Goal: Information Seeking & Learning: Find specific fact

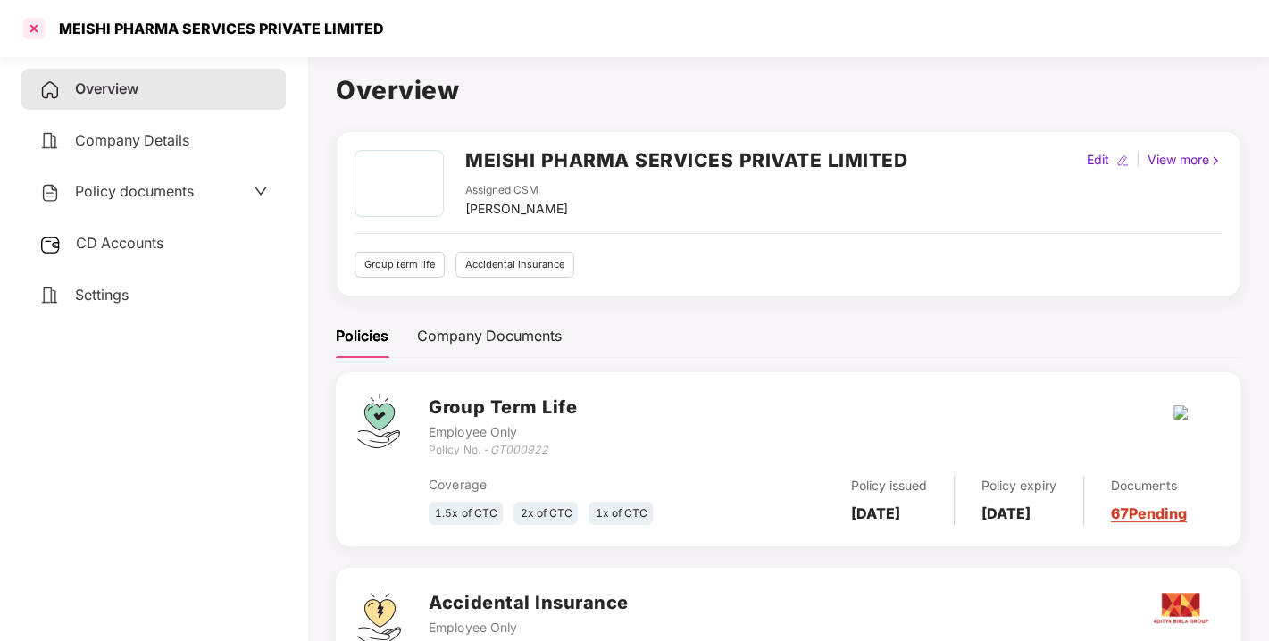
click at [33, 30] on div at bounding box center [34, 28] width 29 height 29
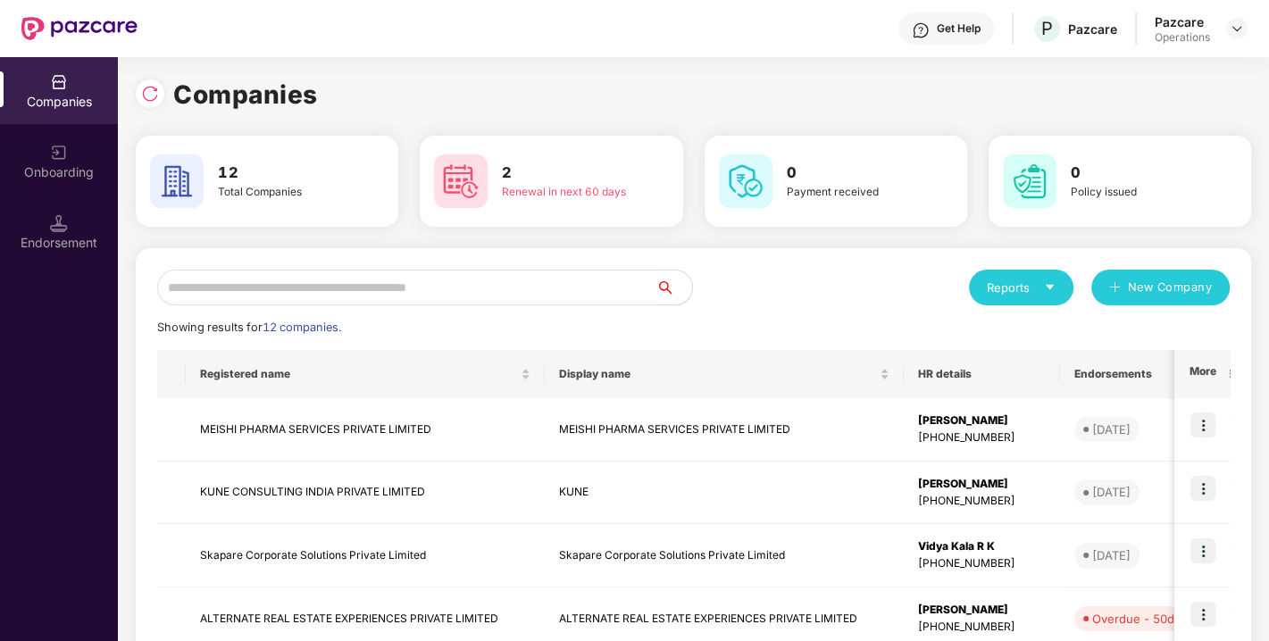
click at [314, 296] on input "text" at bounding box center [406, 288] width 499 height 36
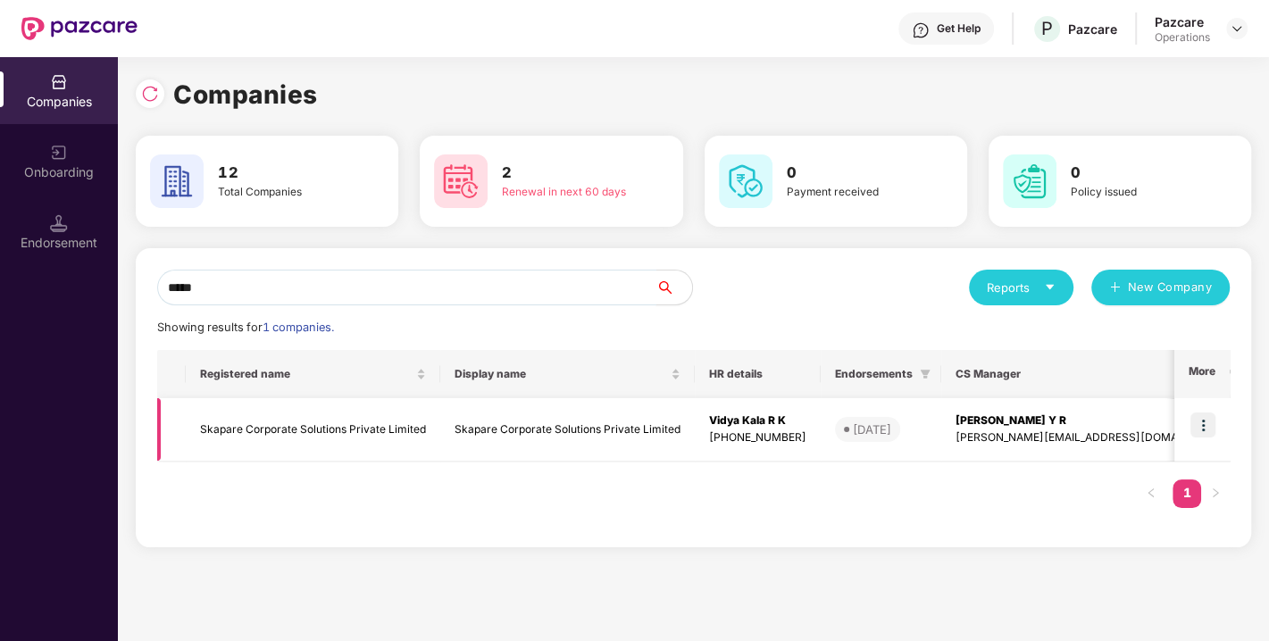
type input "*****"
click at [435, 426] on td "Skapare Corporate Solutions Private Limited" at bounding box center [313, 429] width 255 height 63
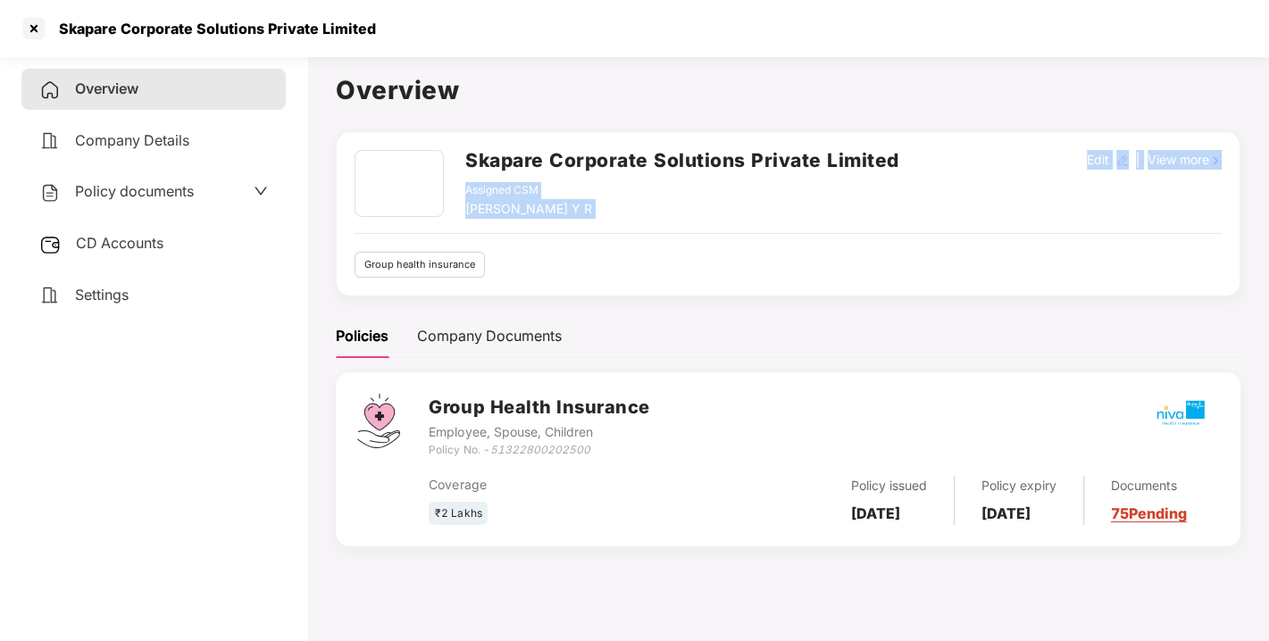
drag, startPoint x: 906, startPoint y: 152, endPoint x: 711, endPoint y: 293, distance: 240.5
click at [711, 293] on div "Skapare Corporate Solutions Private Limited Assigned CSM [PERSON_NAME] Y R Edit…" at bounding box center [788, 213] width 905 height 165
click at [28, 29] on div at bounding box center [34, 28] width 29 height 29
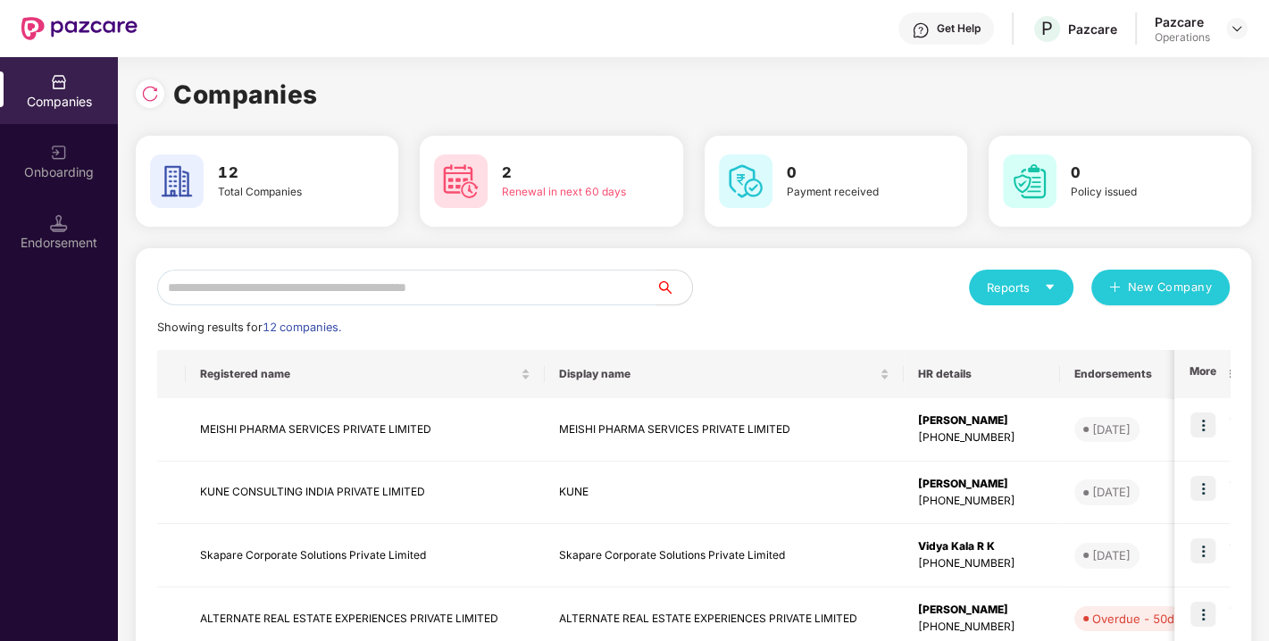
click at [357, 301] on input "text" at bounding box center [406, 288] width 499 height 36
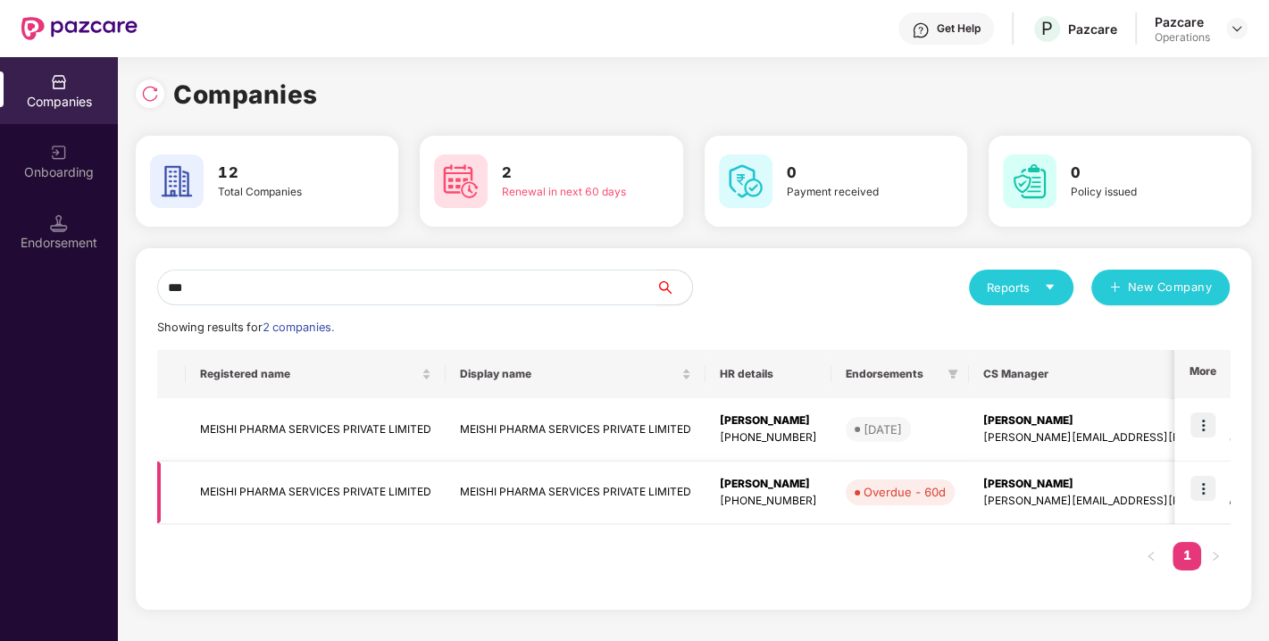
type input "***"
click at [495, 489] on td "MEISHI PHARMA SERVICES PRIVATE LIMITED" at bounding box center [576, 493] width 260 height 63
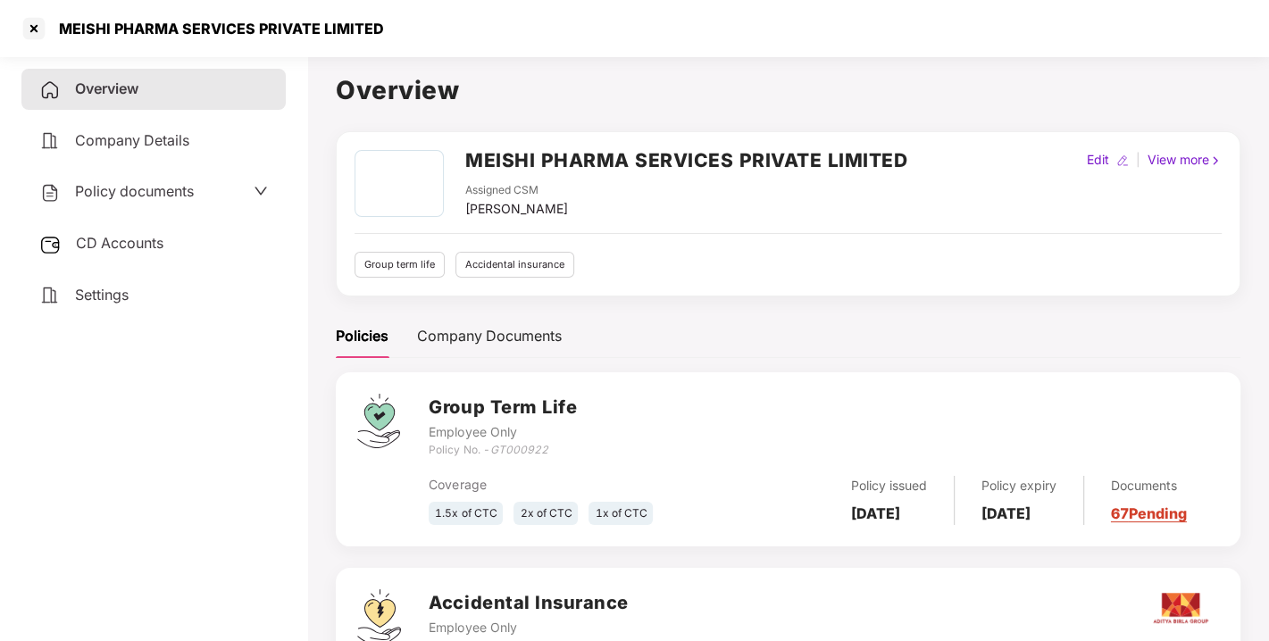
scroll to position [153, 0]
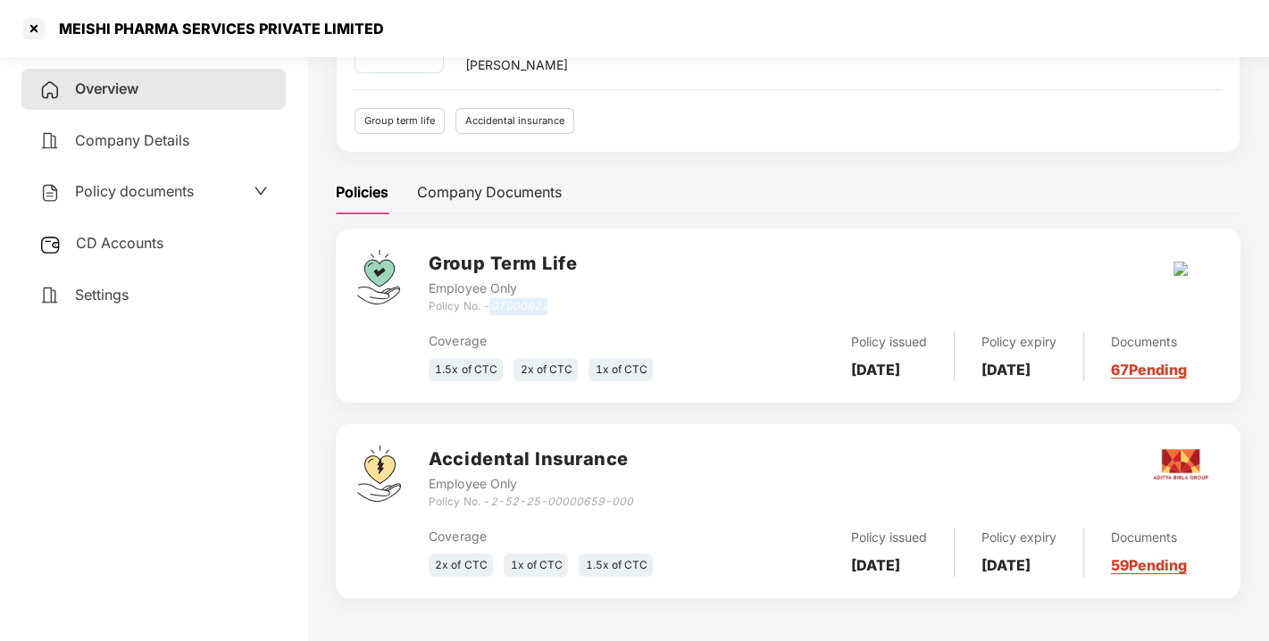
drag, startPoint x: 495, startPoint y: 289, endPoint x: 568, endPoint y: 292, distance: 73.3
click at [568, 298] on div "Policy No. - GT000922" at bounding box center [503, 306] width 148 height 17
copy icon "GT000922"
click at [38, 36] on div at bounding box center [34, 28] width 29 height 29
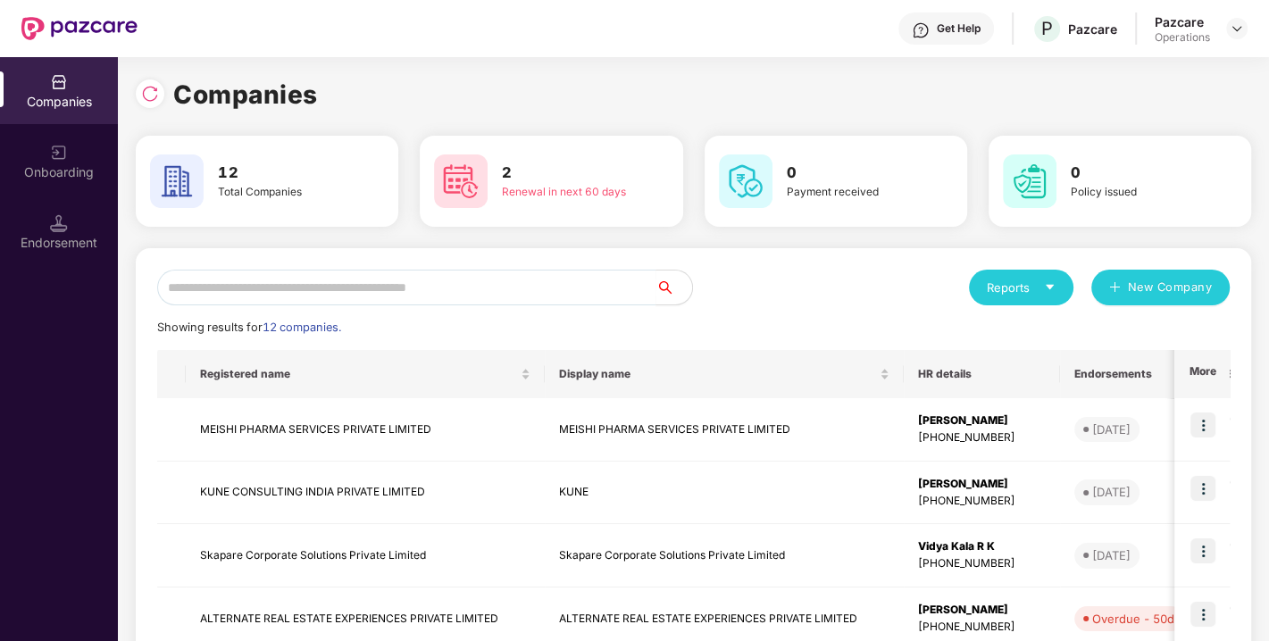
scroll to position [0, 0]
click at [487, 295] on input "*" at bounding box center [406, 288] width 499 height 36
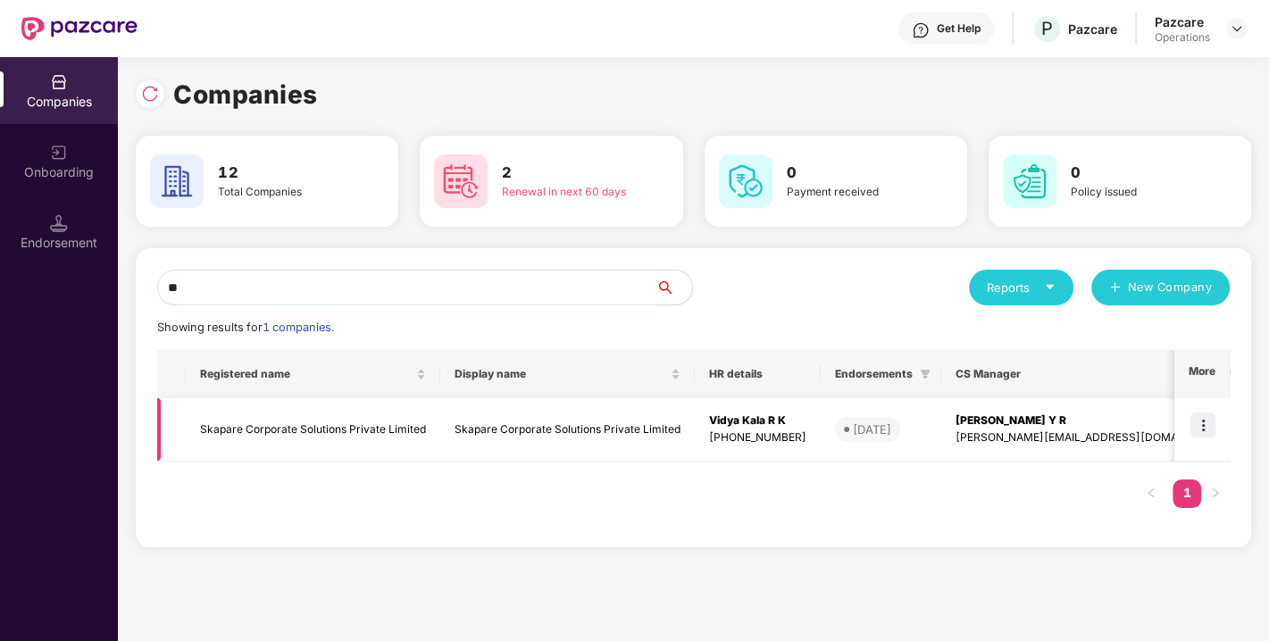
type input "**"
click at [1212, 426] on img at bounding box center [1203, 425] width 25 height 25
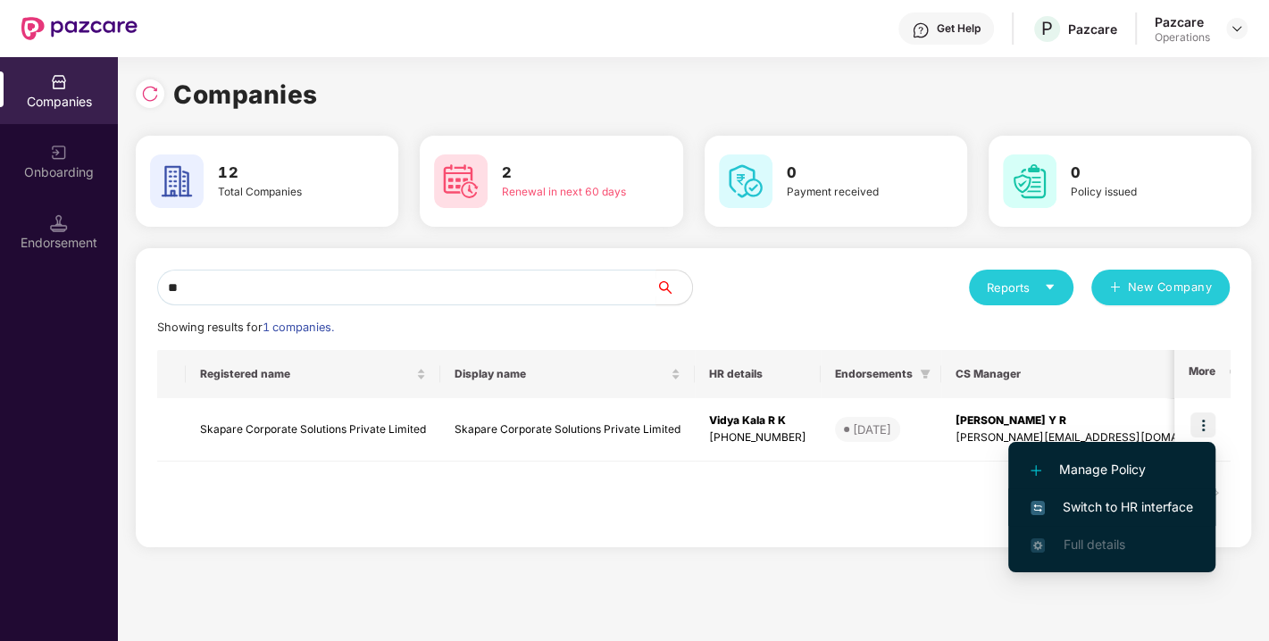
click at [1092, 496] on li "Switch to HR interface" at bounding box center [1111, 508] width 207 height 38
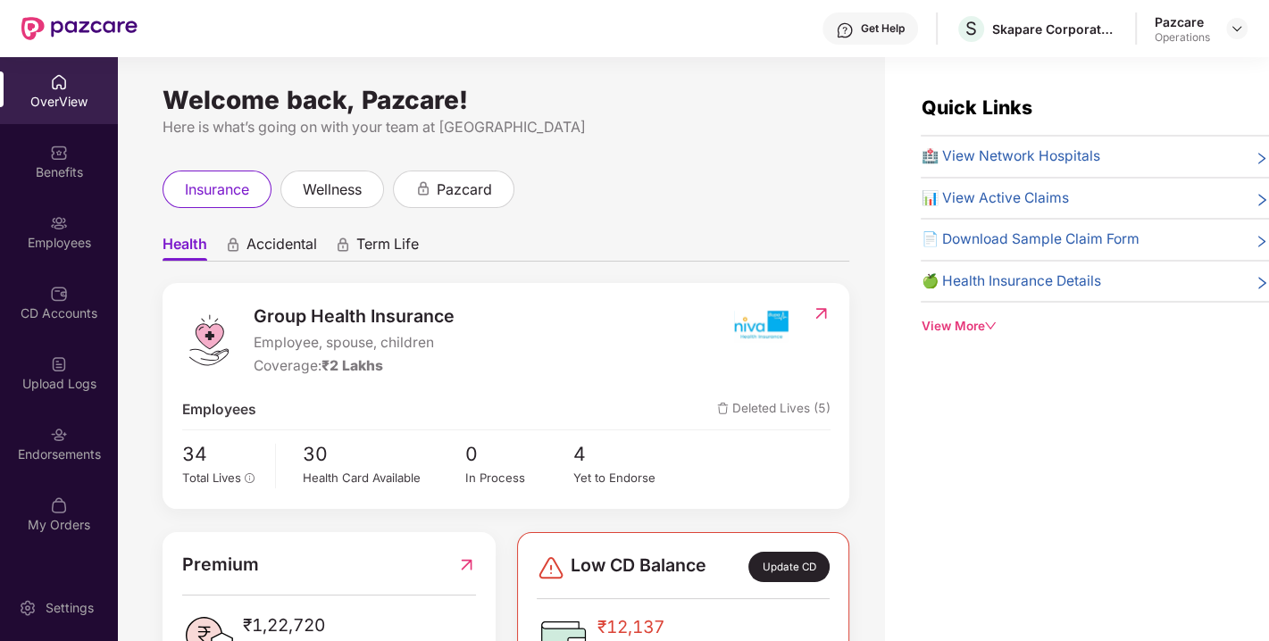
click at [1217, 33] on div "Pazcare Operations" at bounding box center [1201, 28] width 93 height 31
click at [1237, 29] on img at bounding box center [1237, 28] width 14 height 14
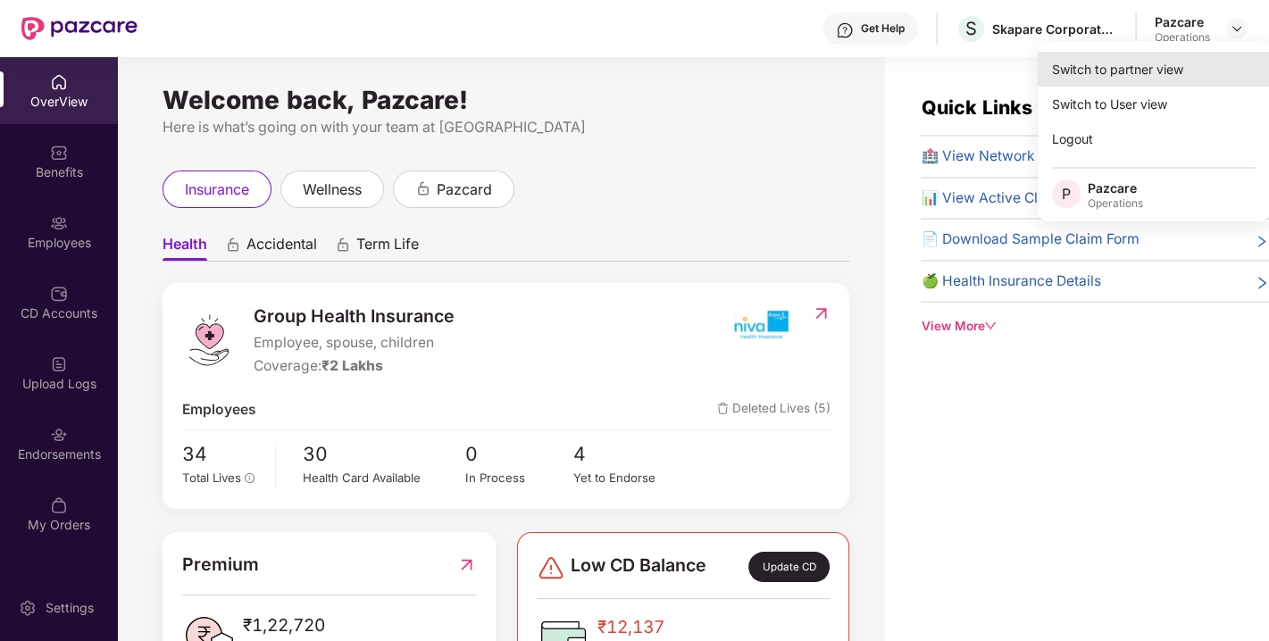
click at [1129, 68] on div "Switch to partner view" at bounding box center [1154, 69] width 232 height 35
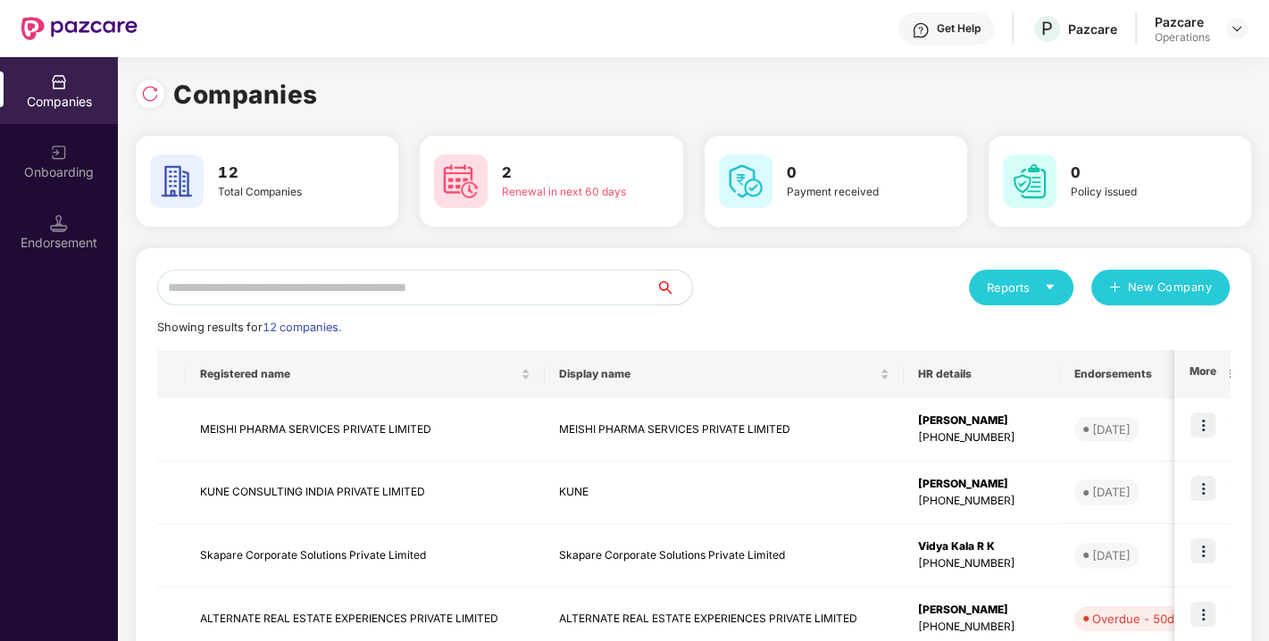
click at [464, 284] on input "text" at bounding box center [406, 288] width 499 height 36
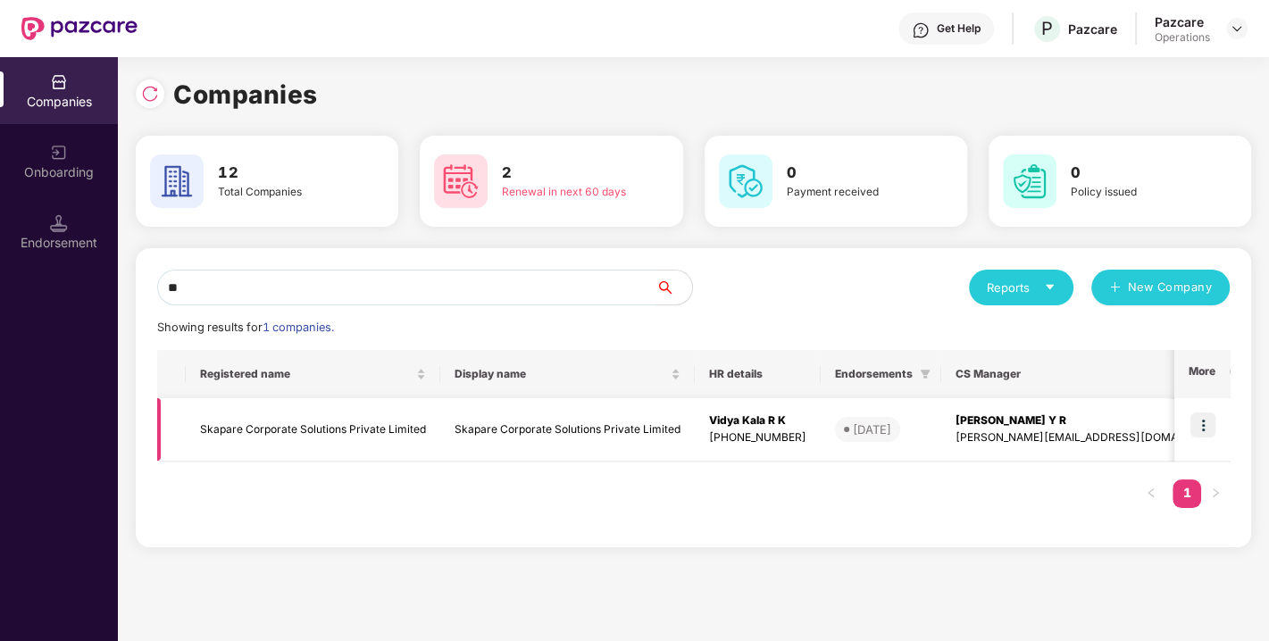
type input "**"
click at [291, 434] on td "Skapare Corporate Solutions Private Limited" at bounding box center [313, 429] width 255 height 63
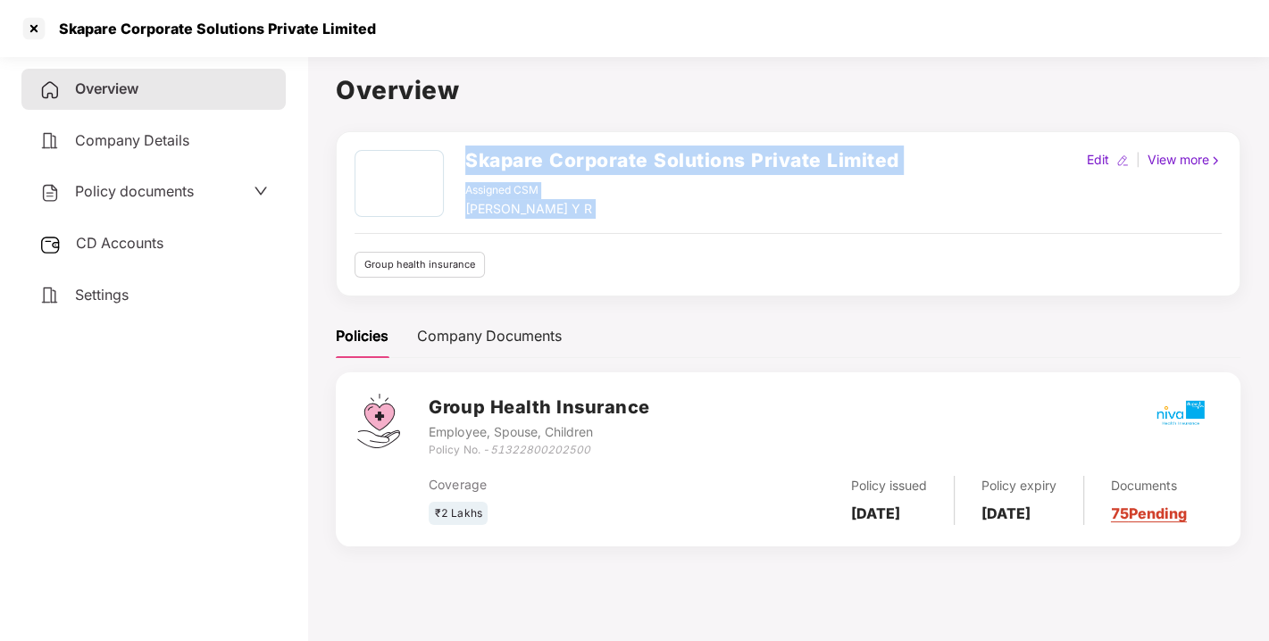
drag, startPoint x: 465, startPoint y: 159, endPoint x: 1023, endPoint y: 153, distance: 557.4
click at [1023, 153] on div "Skapare Corporate Solutions Private Limited Assigned CSM [PERSON_NAME] Y R Edit…" at bounding box center [788, 184] width 867 height 69
click at [916, 153] on div "Skapare Corporate Solutions Private Limited Assigned CSM [PERSON_NAME] Y R Edit…" at bounding box center [788, 184] width 867 height 69
drag, startPoint x: 908, startPoint y: 155, endPoint x: 454, endPoint y: 131, distance: 454.3
click at [454, 131] on div "Skapare Corporate Solutions Private Limited Assigned CSM [PERSON_NAME] Y R Edit…" at bounding box center [788, 213] width 905 height 165
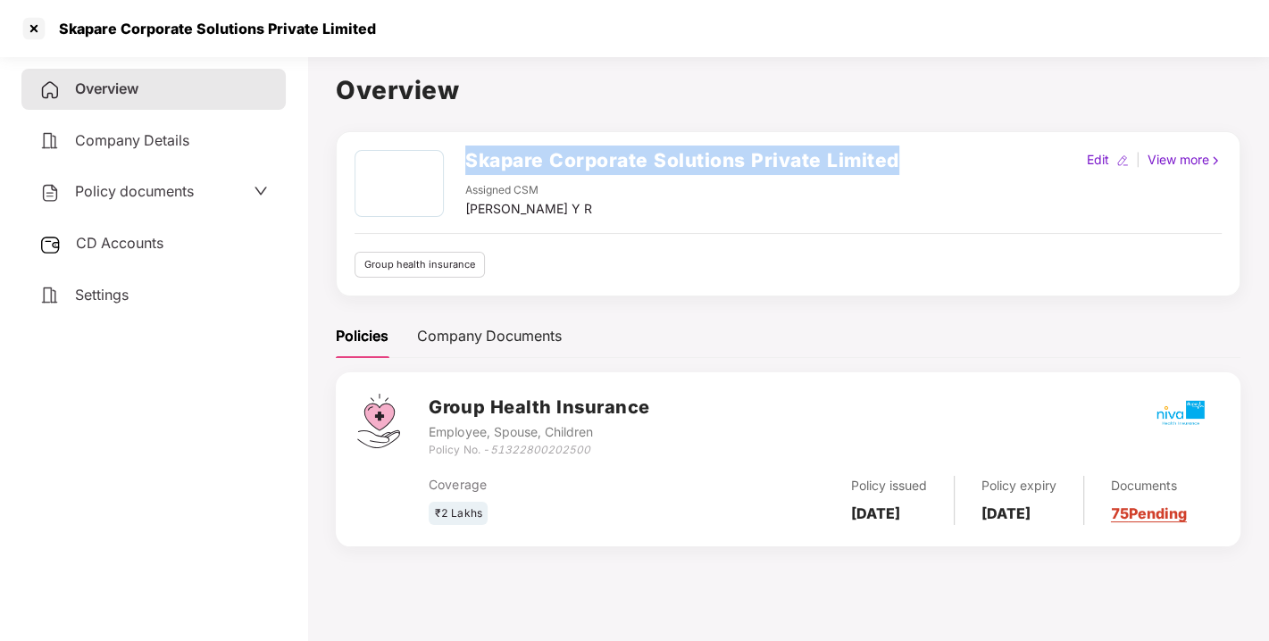
copy div "Skapare Corporate Solutions Private Limited"
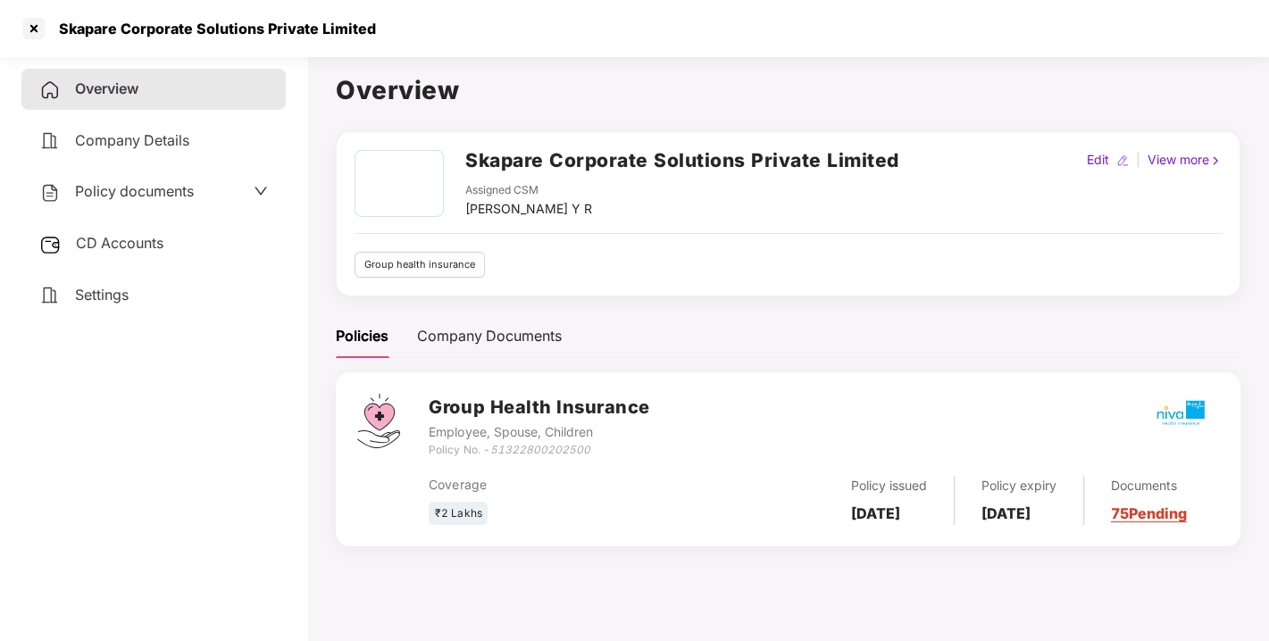
click at [456, 212] on div "Skapare Corporate Solutions Private Limited Assigned CSM [PERSON_NAME] Y R" at bounding box center [627, 184] width 545 height 69
drag, startPoint x: 629, startPoint y: 203, endPoint x: 464, endPoint y: 214, distance: 165.7
click at [464, 214] on div "Skapare Corporate Solutions Private Limited Assigned CSM [PERSON_NAME] Y R" at bounding box center [627, 184] width 545 height 69
copy div "[PERSON_NAME] Y R"
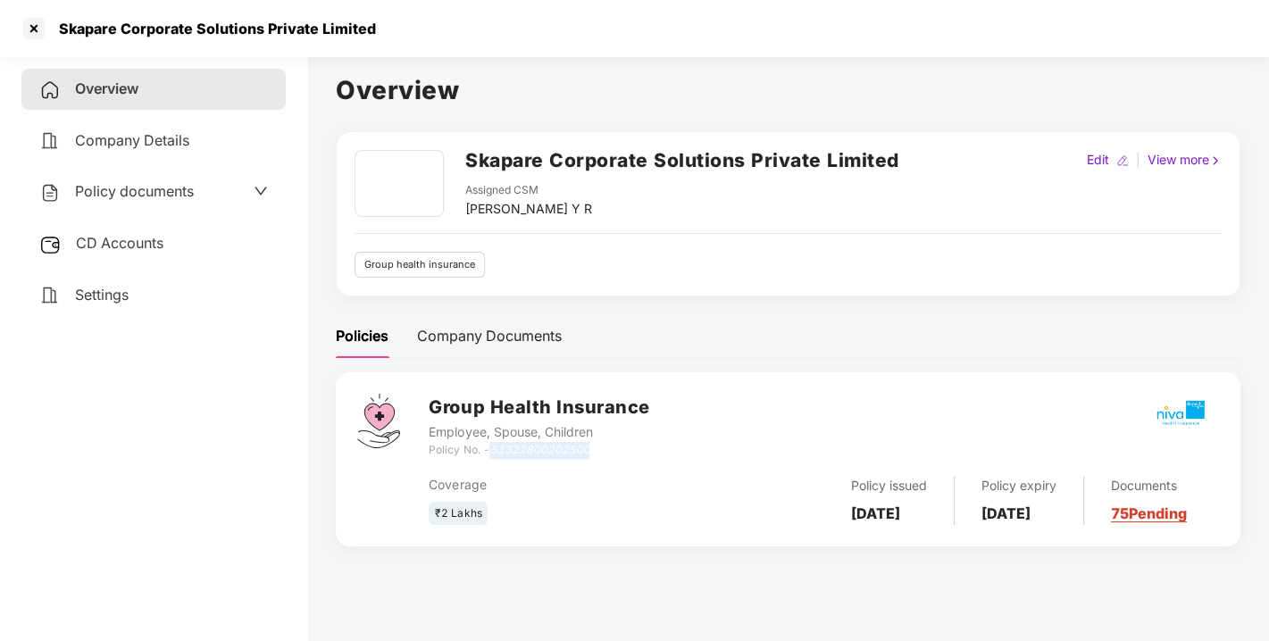
drag, startPoint x: 587, startPoint y: 443, endPoint x: 495, endPoint y: 448, distance: 92.1
click at [495, 448] on icon "51322800202500" at bounding box center [539, 449] width 100 height 13
copy icon "51322800202500"
drag, startPoint x: 848, startPoint y: 496, endPoint x: 904, endPoint y: 528, distance: 64.8
click at [904, 525] on div "Policy issued [DATE]" at bounding box center [889, 500] width 130 height 49
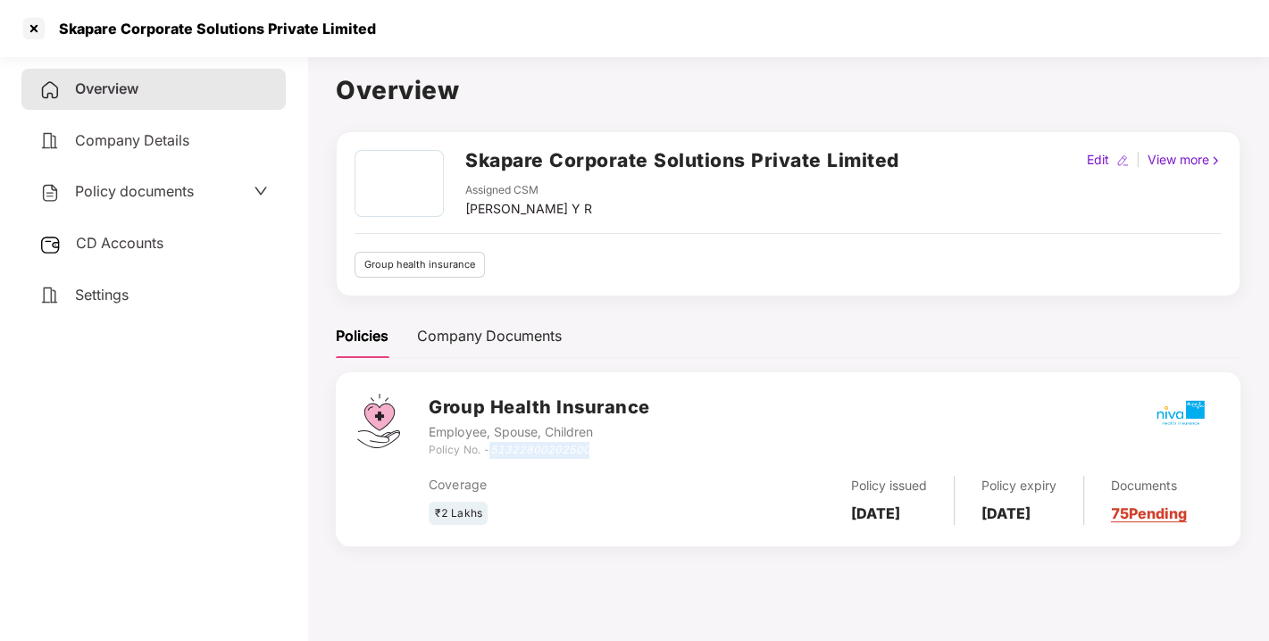
copy b "[DATE]"
drag, startPoint x: 991, startPoint y: 497, endPoint x: 1044, endPoint y: 510, distance: 55.2
click at [1044, 510] on div "Policy expiry [DATE]" at bounding box center [1020, 500] width 130 height 49
copy b "[DATE]"
click at [120, 299] on span "Settings" at bounding box center [102, 295] width 54 height 18
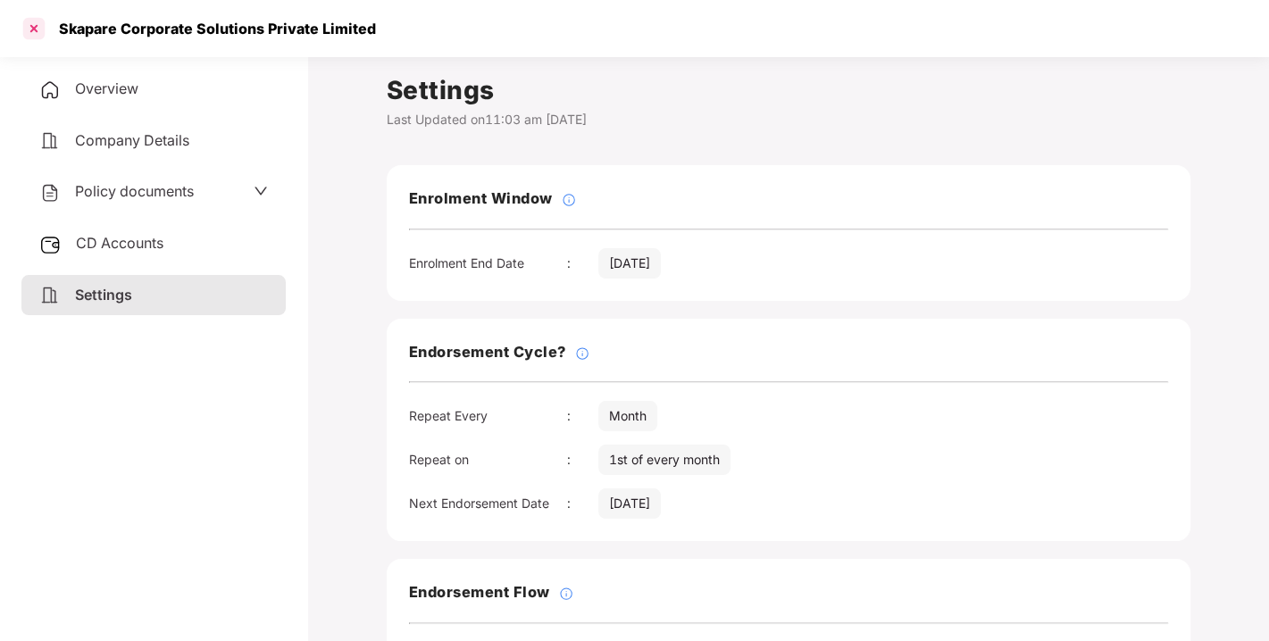
click at [28, 35] on div at bounding box center [34, 28] width 29 height 29
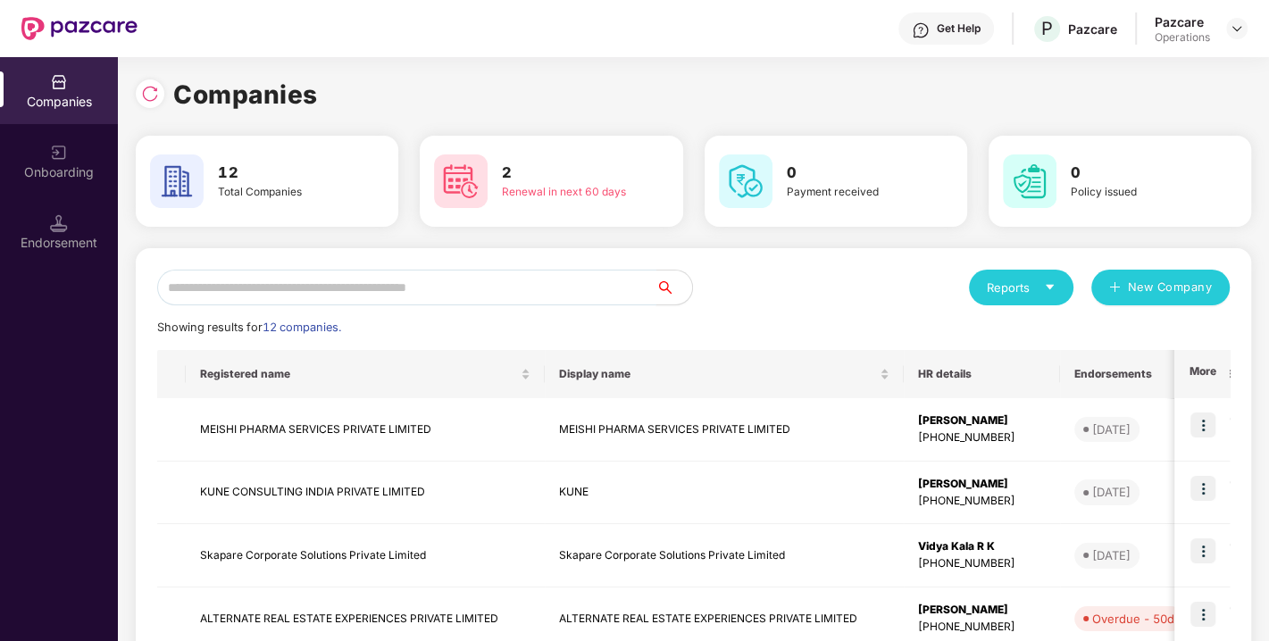
click at [291, 290] on input "text" at bounding box center [406, 288] width 499 height 36
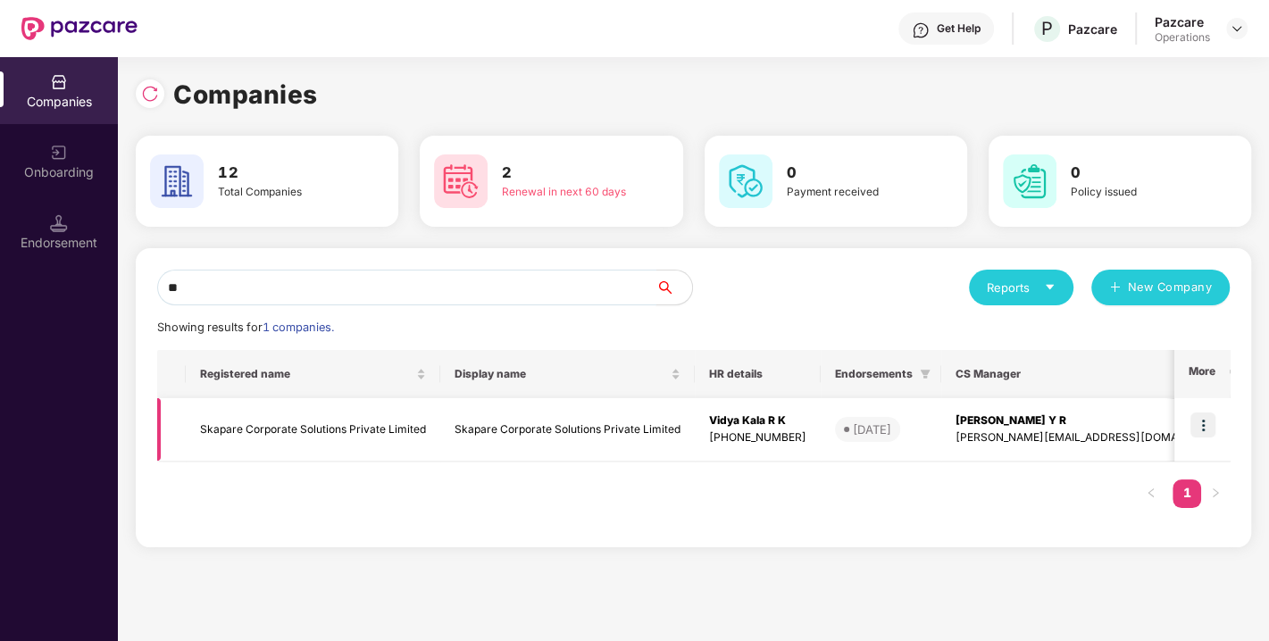
type input "**"
click at [1203, 426] on img at bounding box center [1203, 425] width 25 height 25
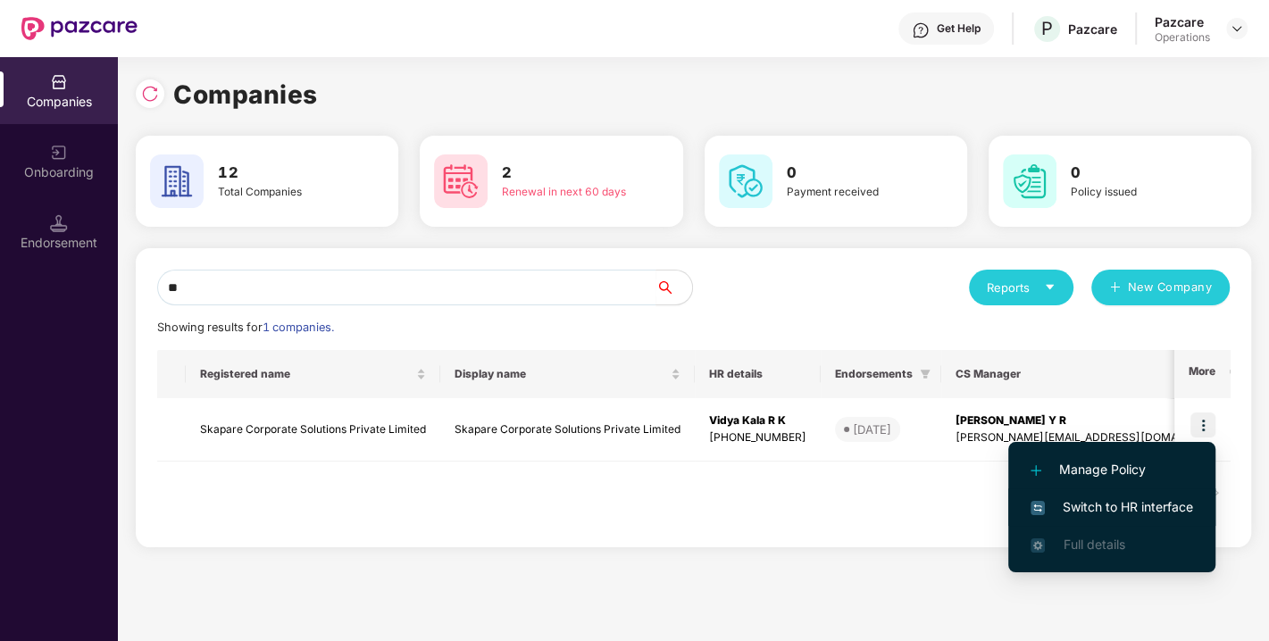
click at [1133, 502] on span "Switch to HR interface" at bounding box center [1112, 508] width 163 height 20
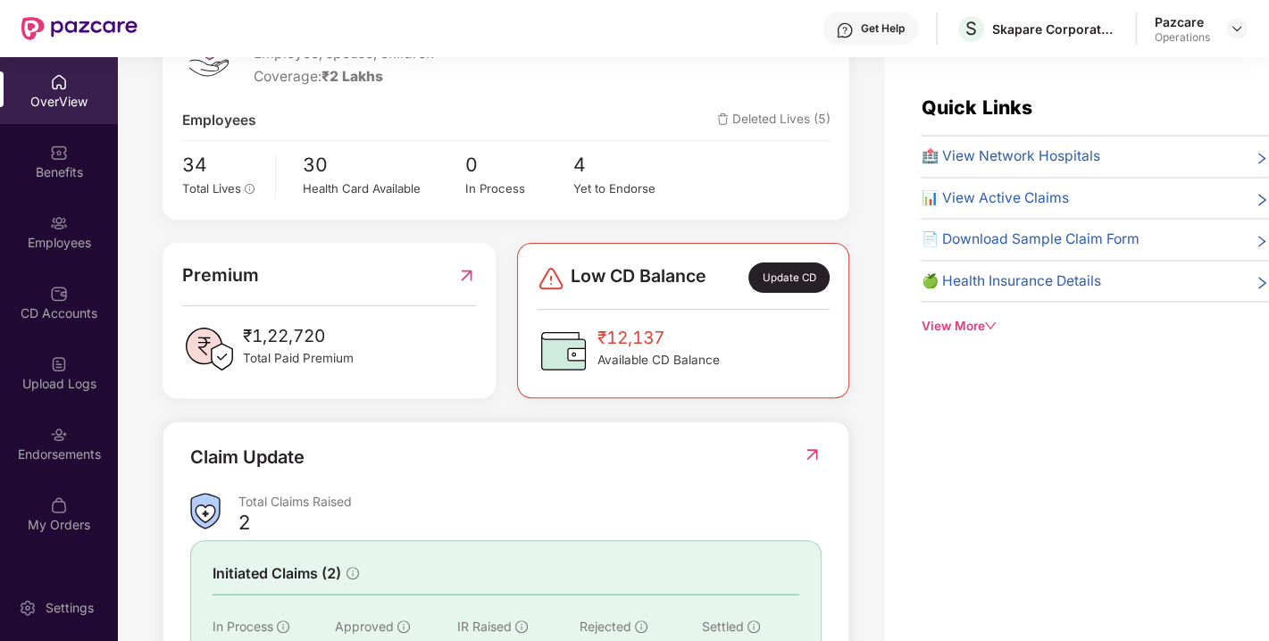
scroll to position [452, 0]
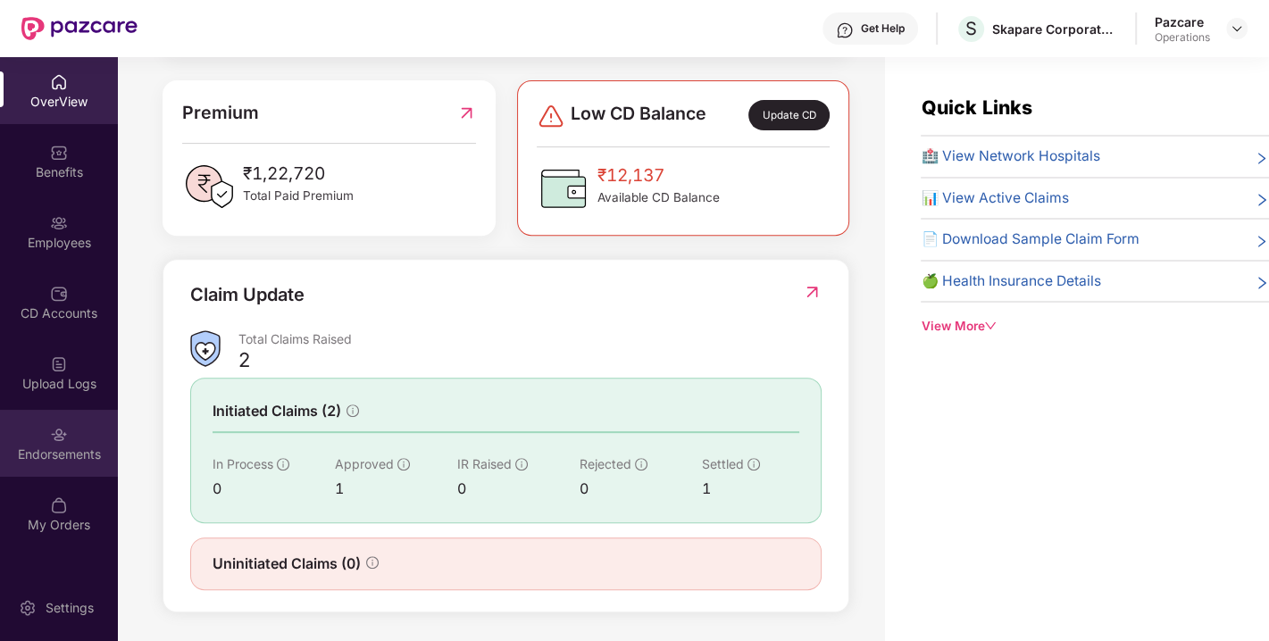
click at [20, 459] on div "Endorsements" at bounding box center [59, 455] width 118 height 18
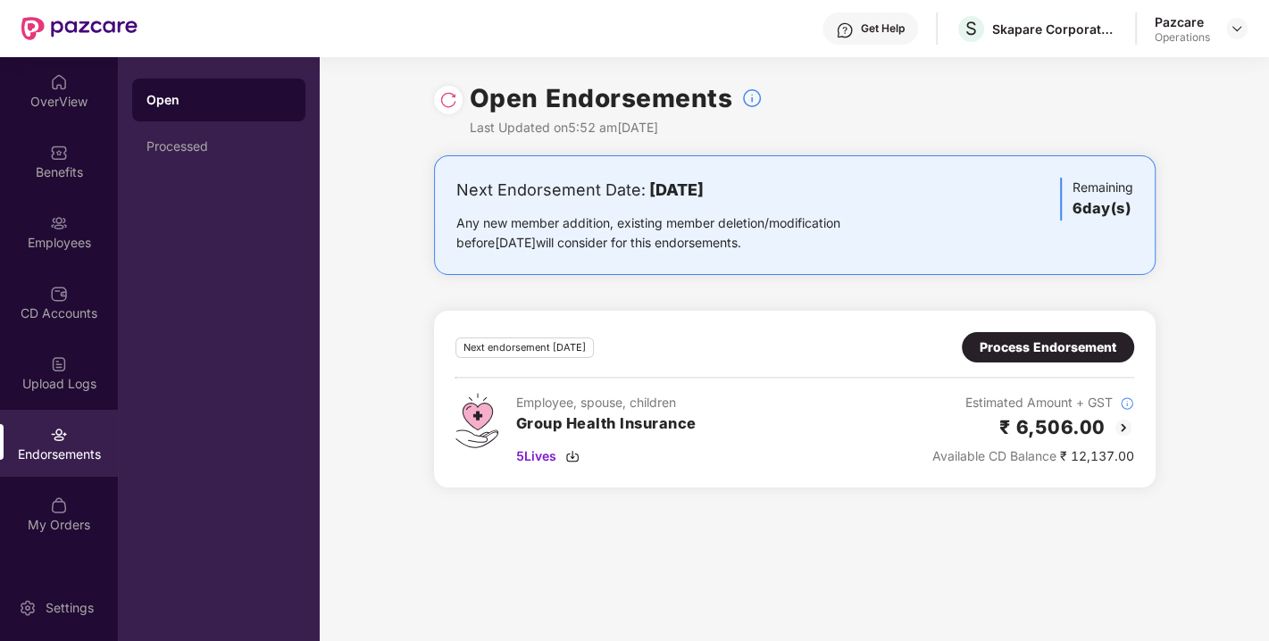
click at [1217, 26] on div "Pazcare Operations" at bounding box center [1201, 28] width 93 height 31
click at [1241, 30] on img at bounding box center [1237, 28] width 14 height 14
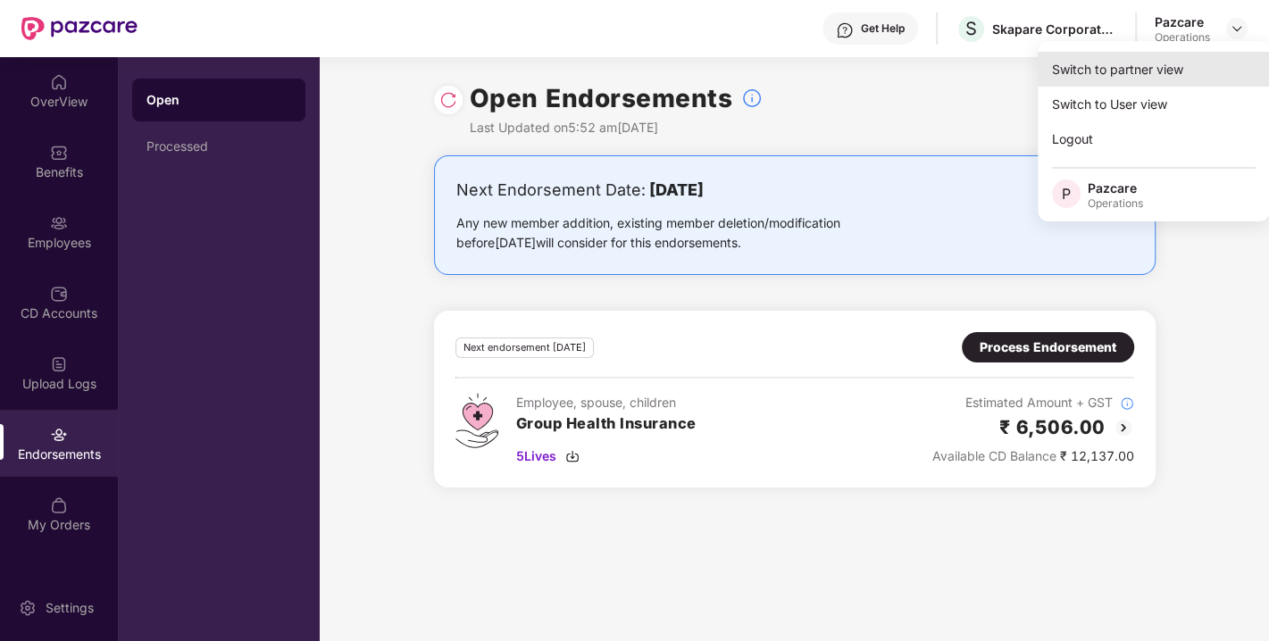
click at [1099, 73] on div "Switch to partner view" at bounding box center [1154, 69] width 232 height 35
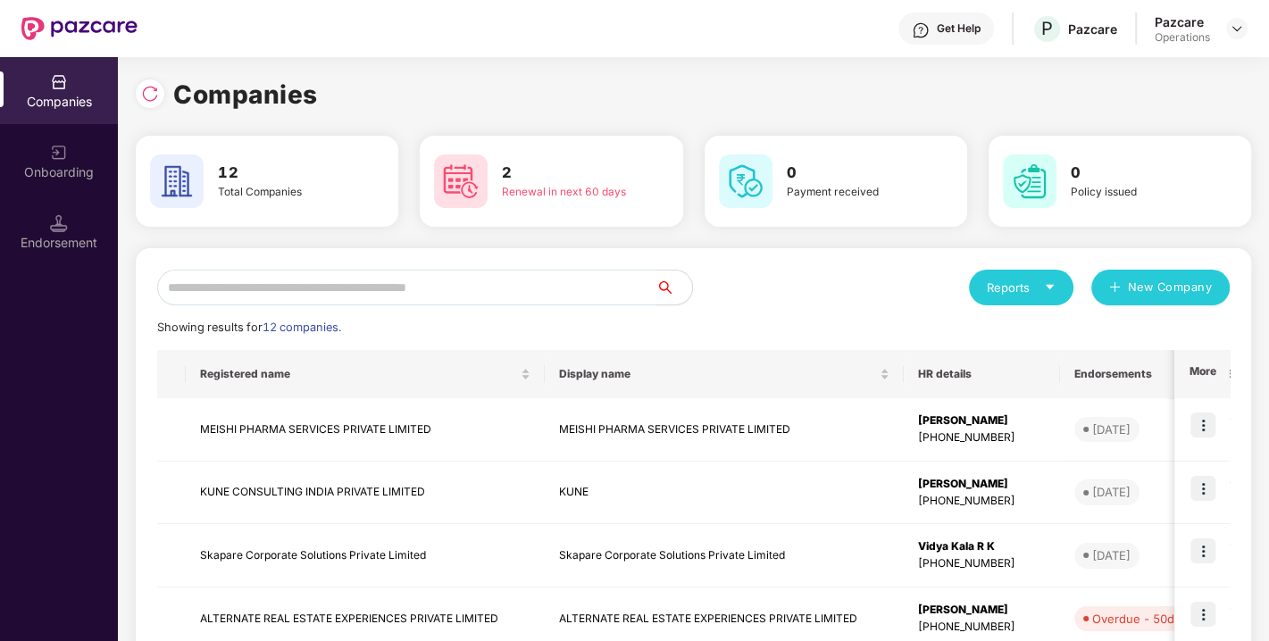
click at [579, 286] on input "text" at bounding box center [406, 288] width 499 height 36
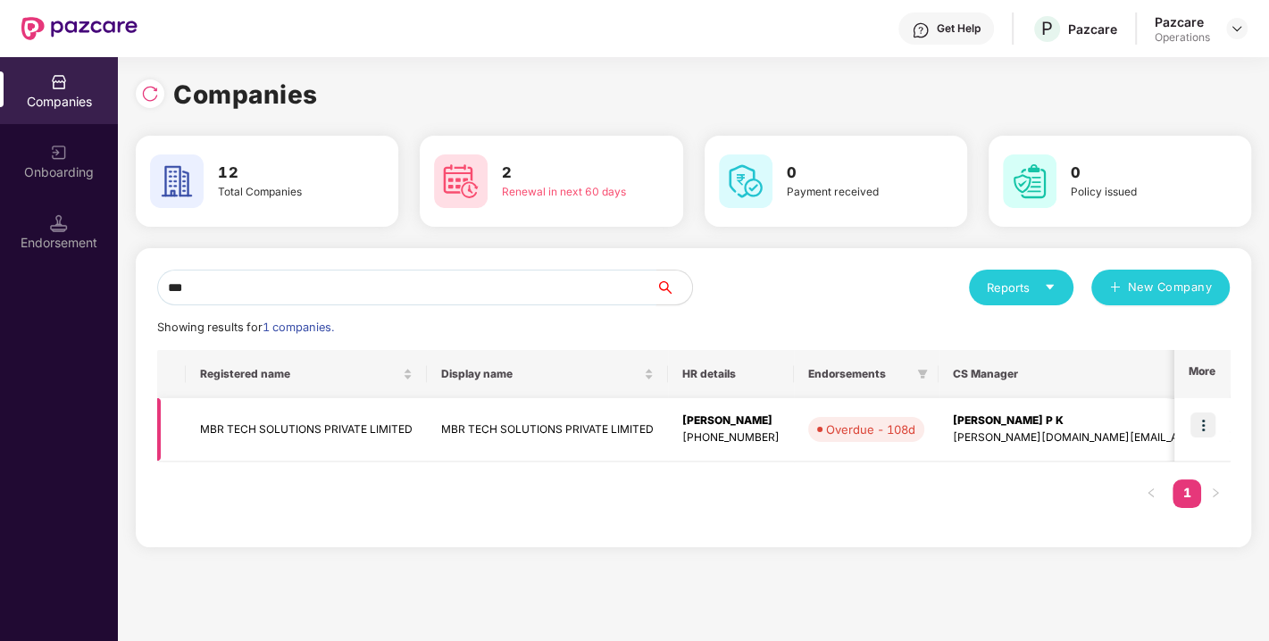
type input "***"
click at [1208, 423] on img at bounding box center [1203, 425] width 25 height 25
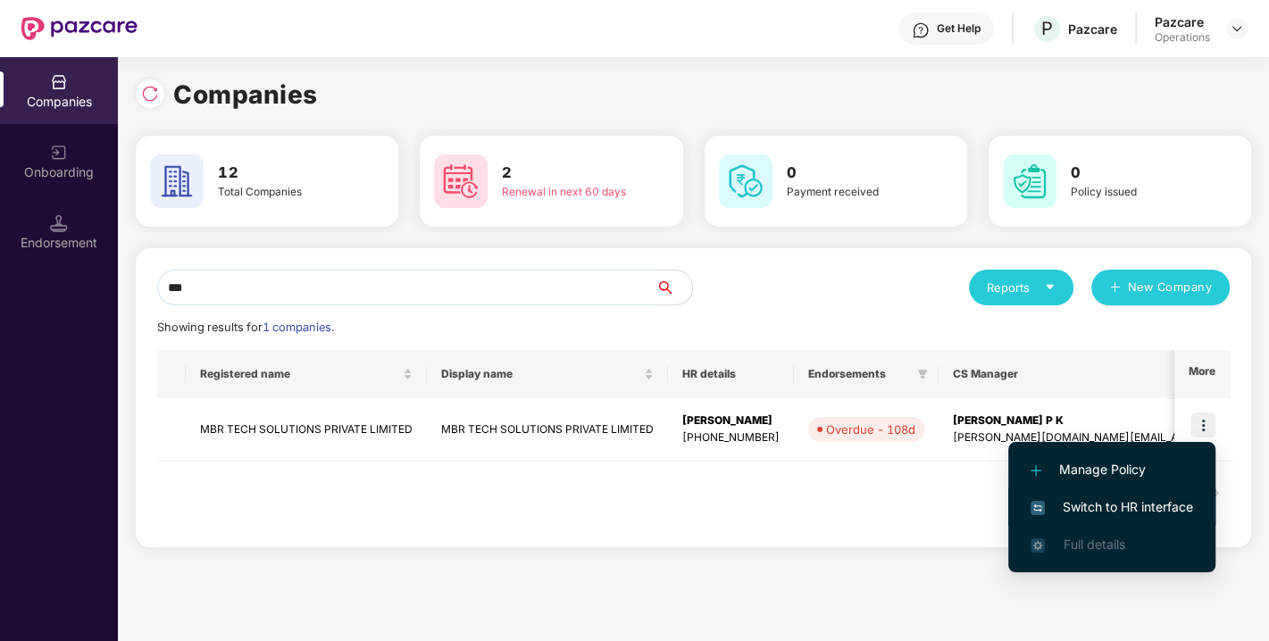
click at [1109, 505] on span "Switch to HR interface" at bounding box center [1112, 508] width 163 height 20
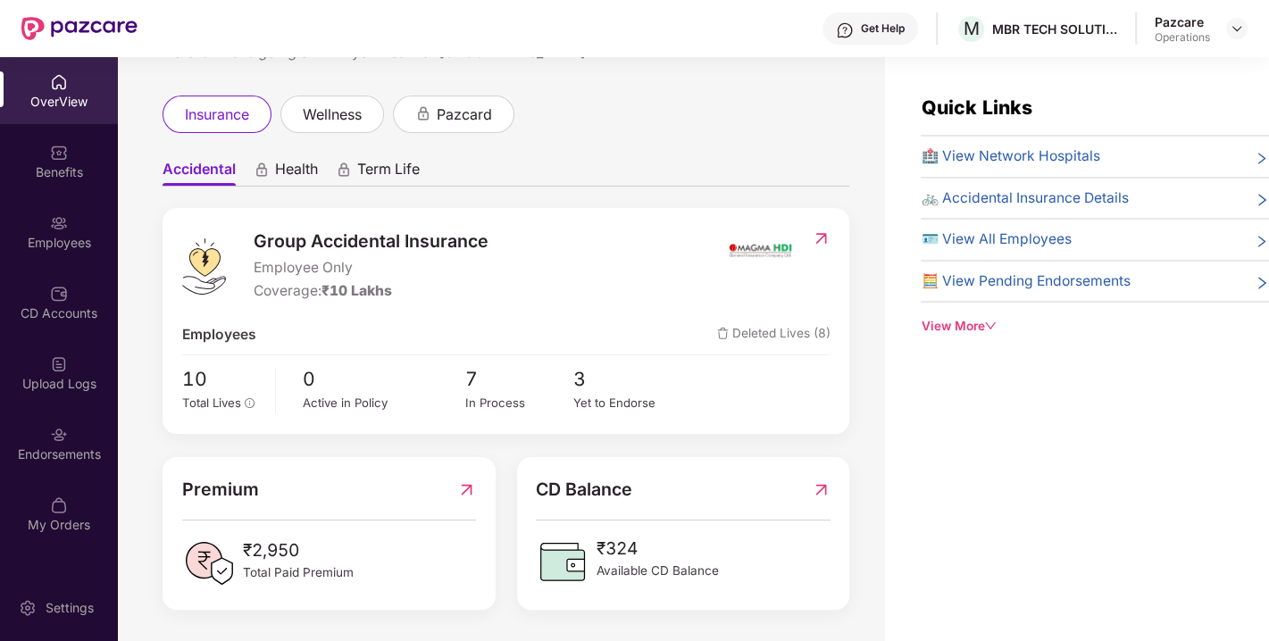
scroll to position [0, 0]
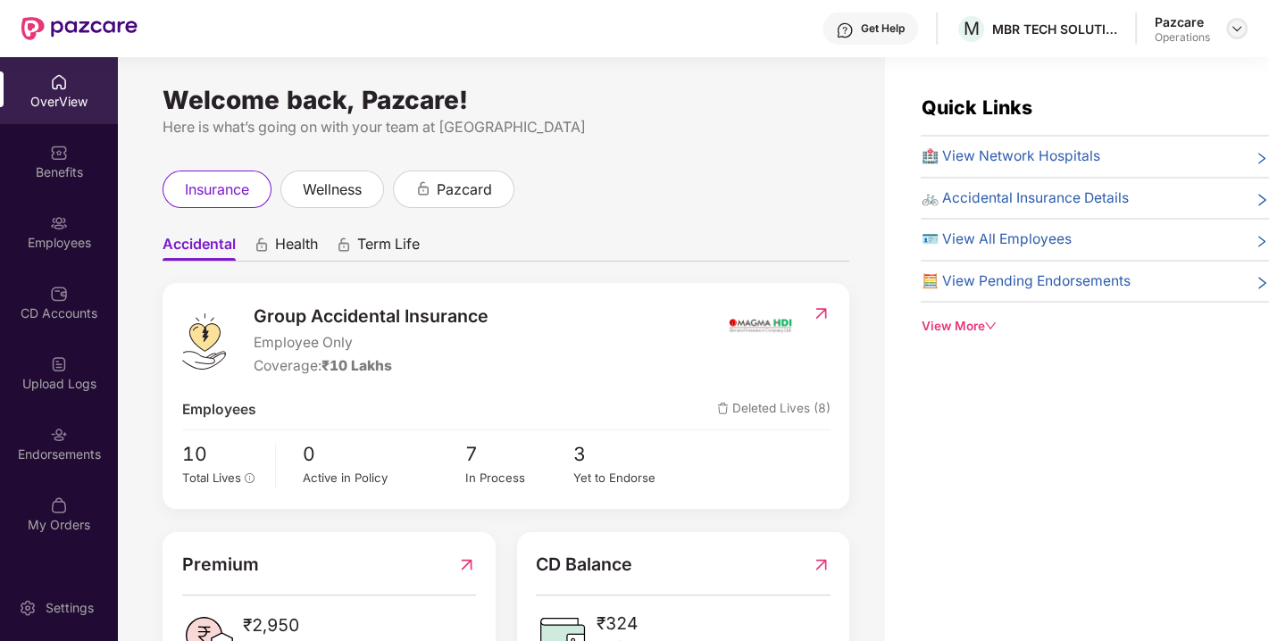
click at [1240, 30] on img at bounding box center [1237, 28] width 14 height 14
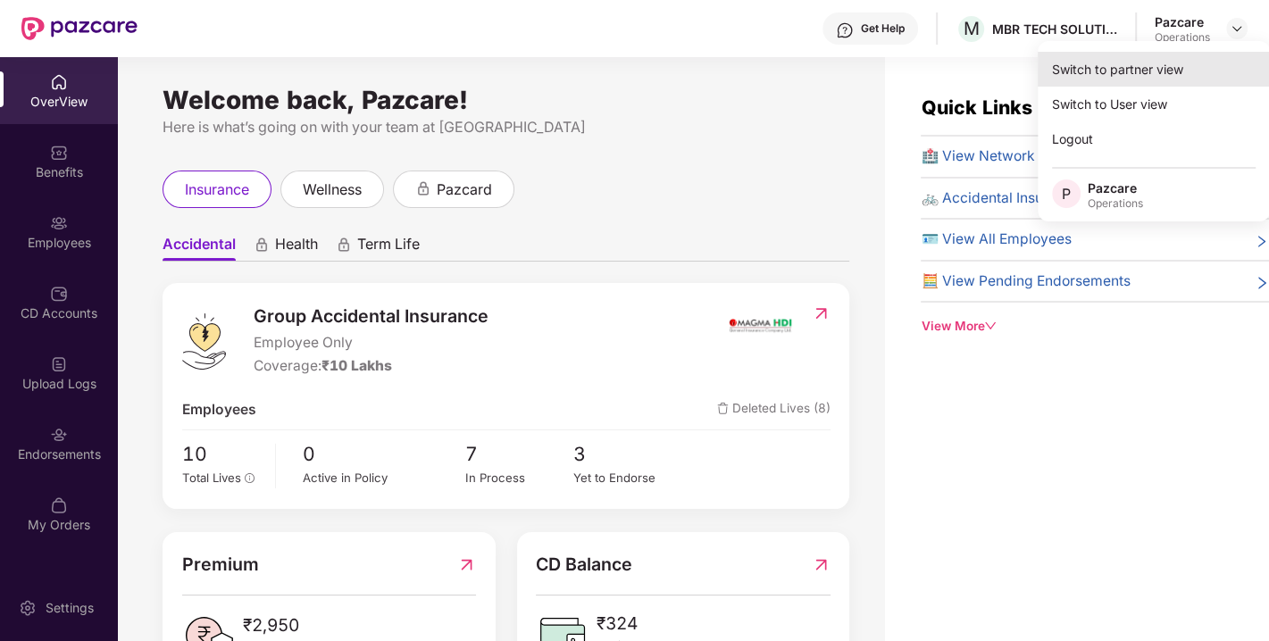
click at [1120, 71] on div "Switch to partner view" at bounding box center [1154, 69] width 232 height 35
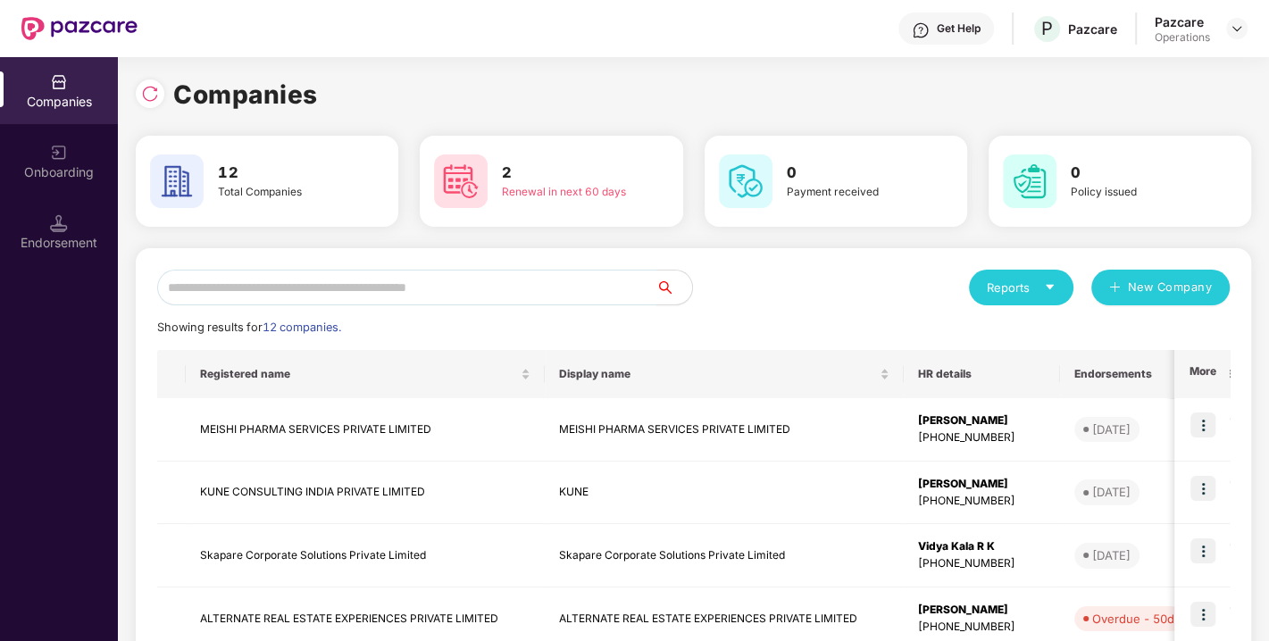
click at [561, 272] on input "text" at bounding box center [406, 288] width 499 height 36
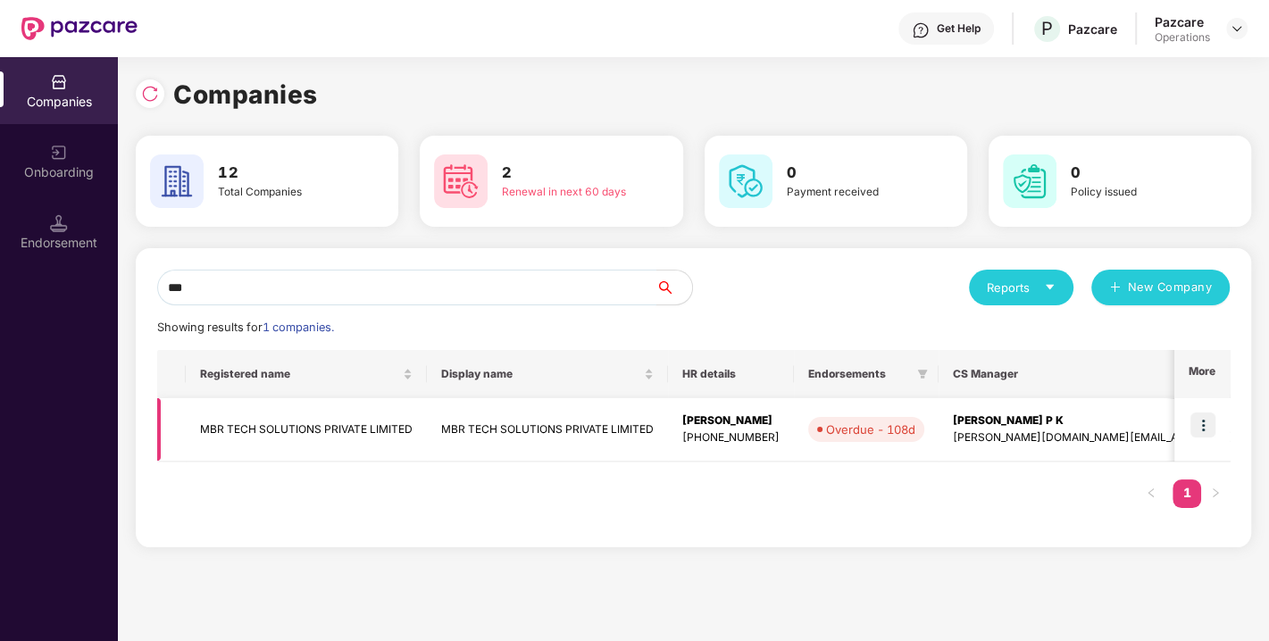
type input "***"
click at [606, 422] on td "MBR TECH SOLUTIONS PRIVATE LIMITED" at bounding box center [547, 429] width 241 height 63
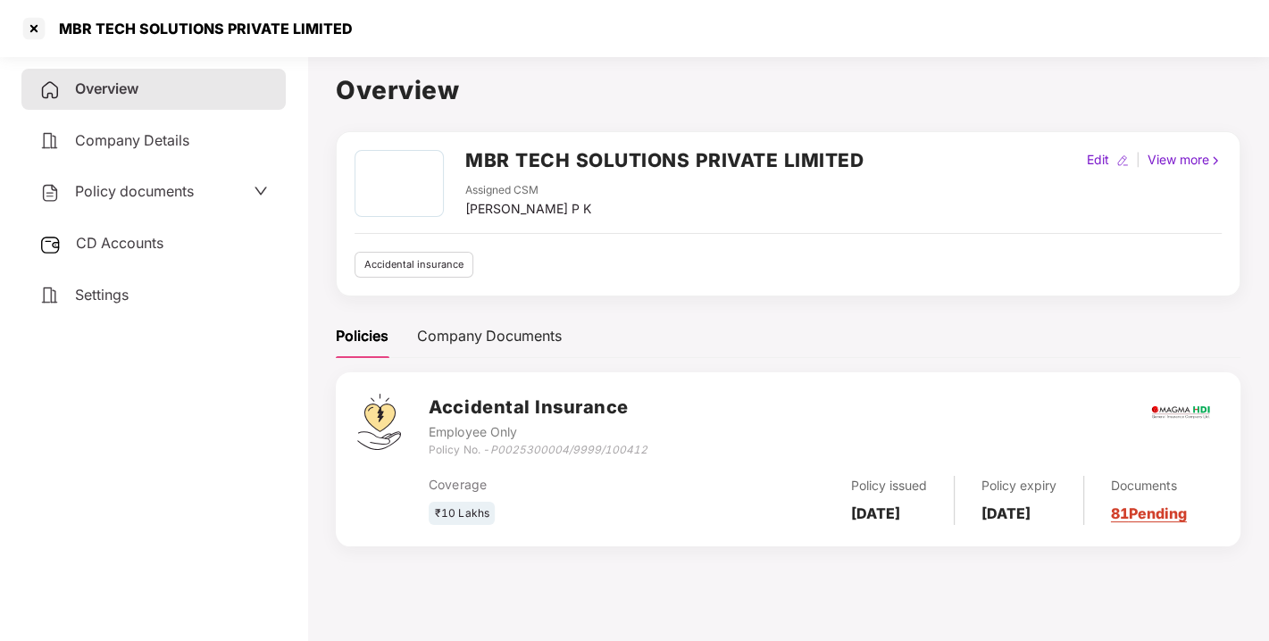
click at [222, 298] on div "Settings" at bounding box center [153, 295] width 264 height 41
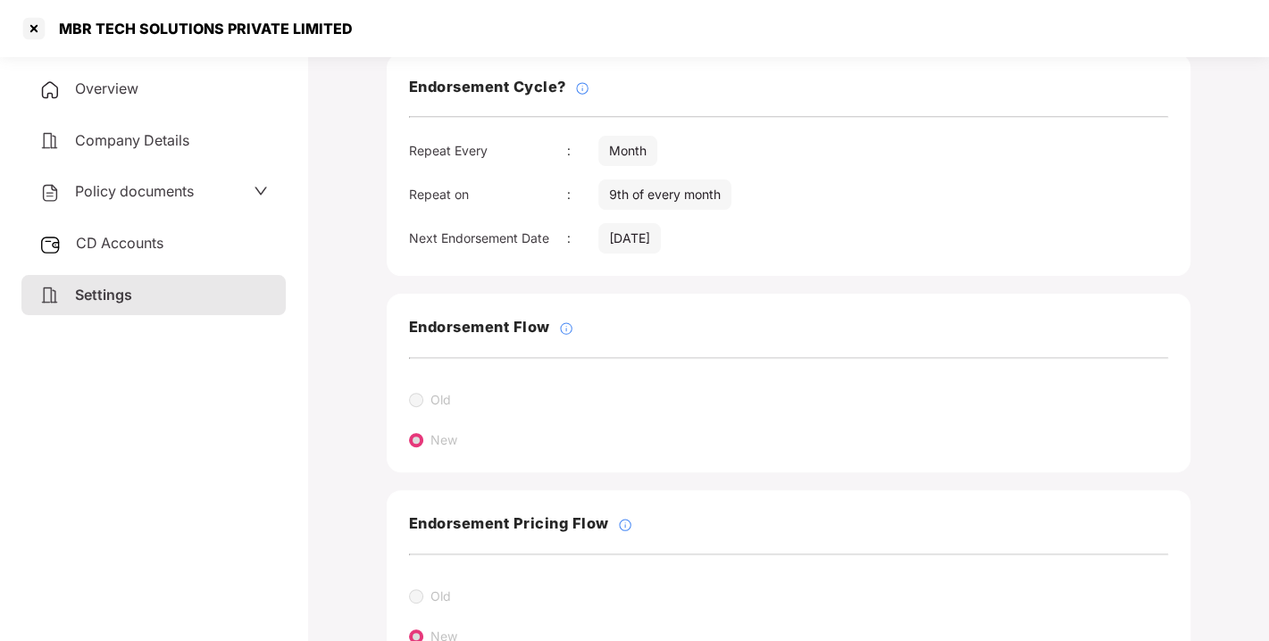
scroll to position [286, 0]
click at [132, 179] on div "Policy documents" at bounding box center [153, 191] width 264 height 41
click at [165, 198] on span "Policy documents" at bounding box center [134, 191] width 119 height 18
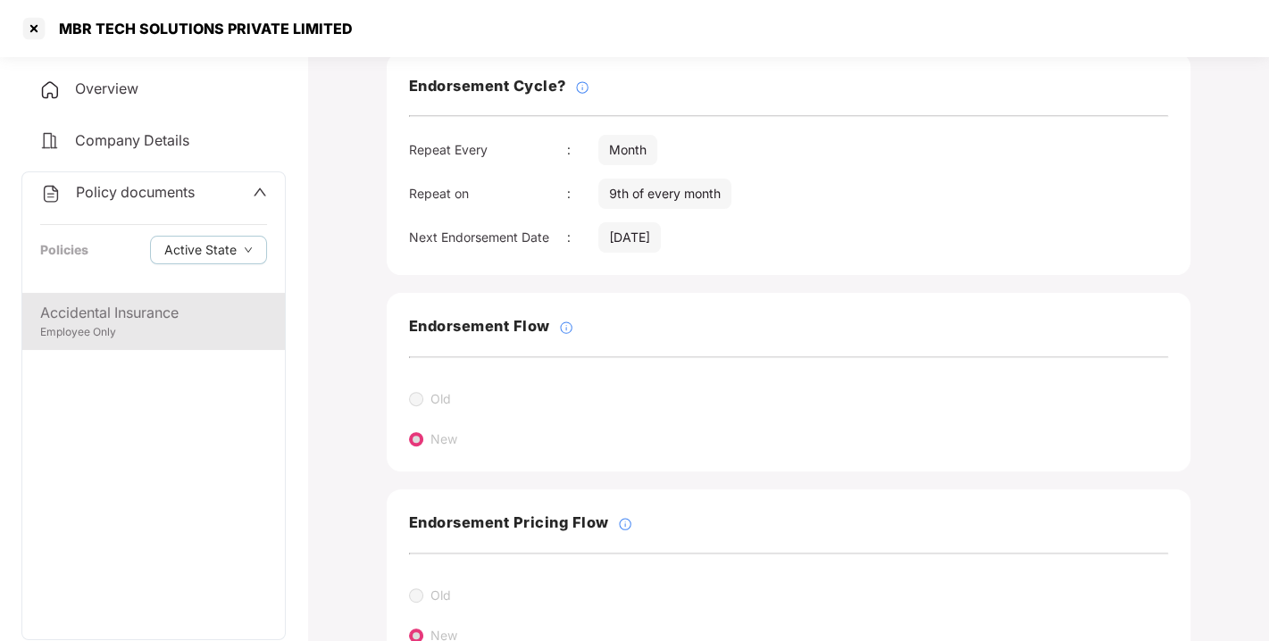
click at [172, 322] on div "Accidental Insurance" at bounding box center [153, 313] width 227 height 22
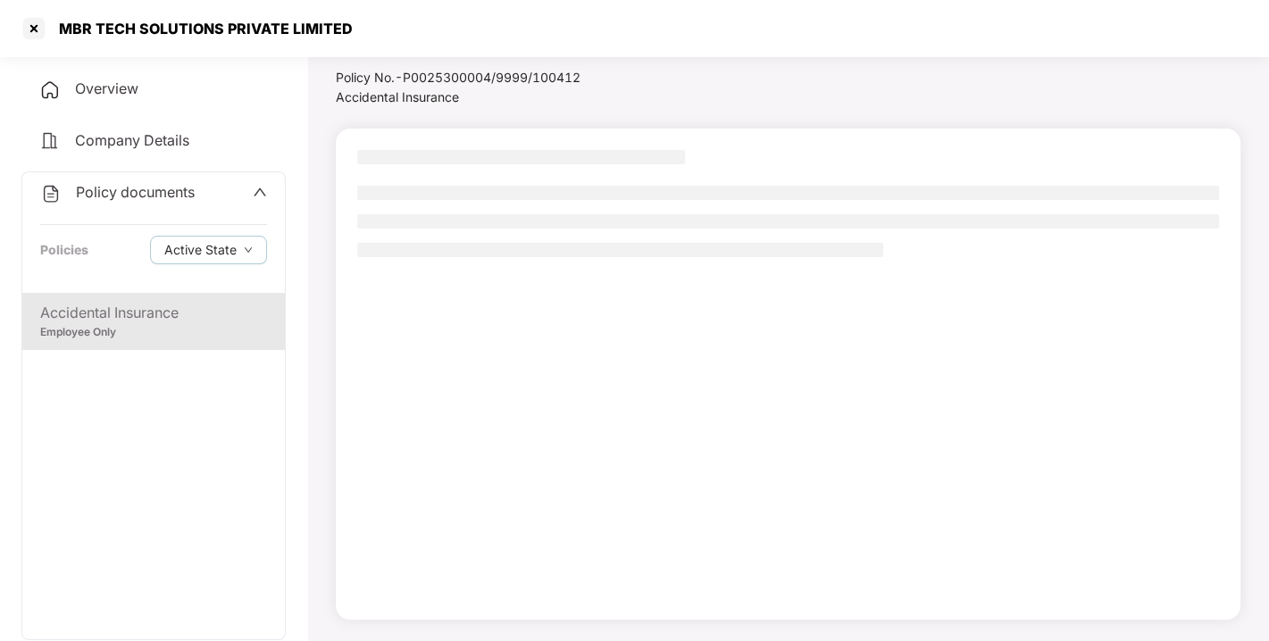
scroll to position [51, 0]
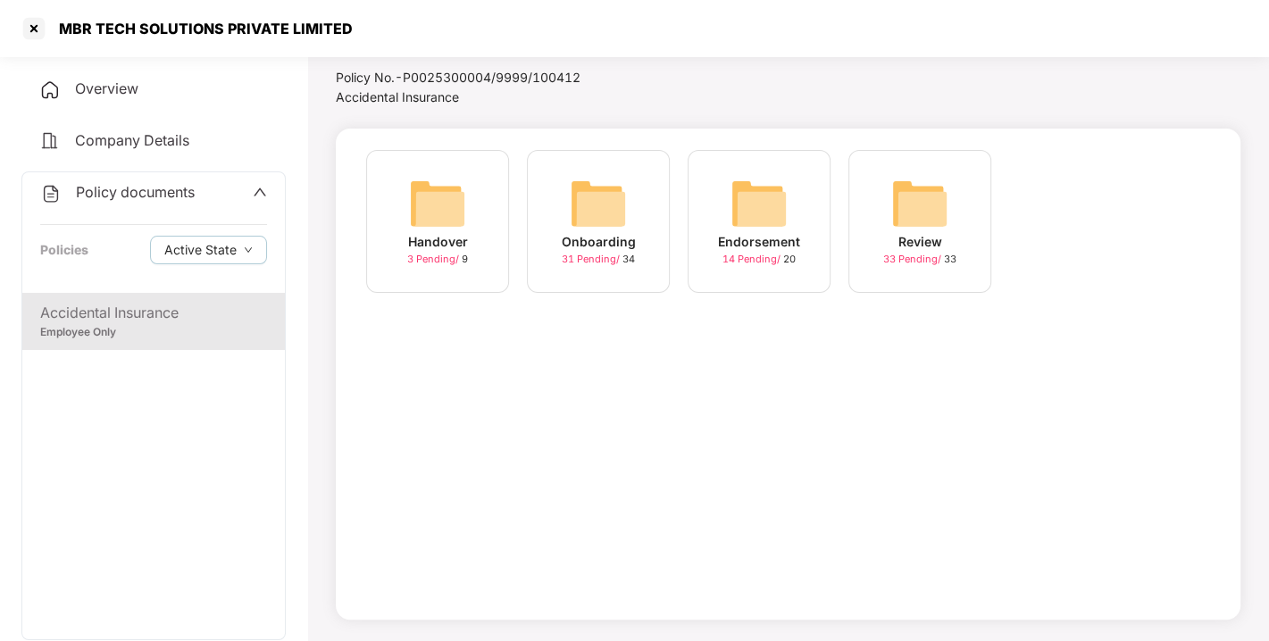
click at [98, 81] on span "Overview" at bounding box center [106, 88] width 63 height 18
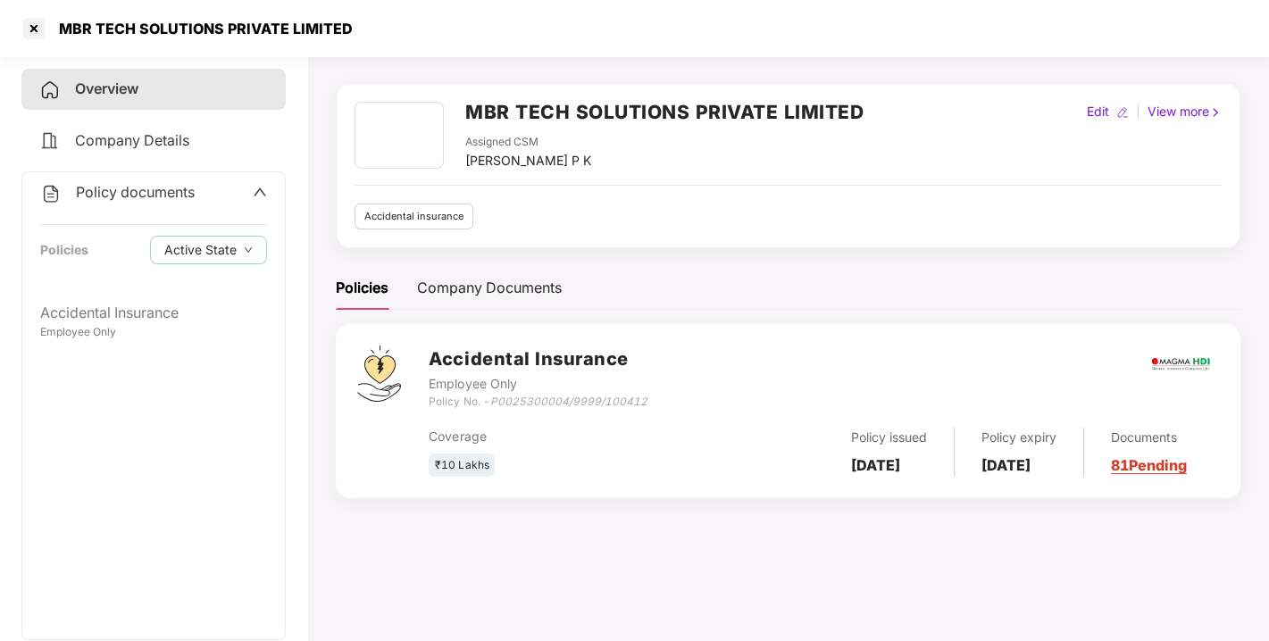
drag, startPoint x: 849, startPoint y: 443, endPoint x: 893, endPoint y: 475, distance: 55.0
click at [893, 475] on div "Policy issued [DATE]" at bounding box center [889, 452] width 130 height 49
copy b "[DATE]"
drag, startPoint x: 1001, startPoint y: 440, endPoint x: 1054, endPoint y: 473, distance: 61.7
click at [1054, 473] on div "Policy expiry [DATE]" at bounding box center [1020, 452] width 130 height 49
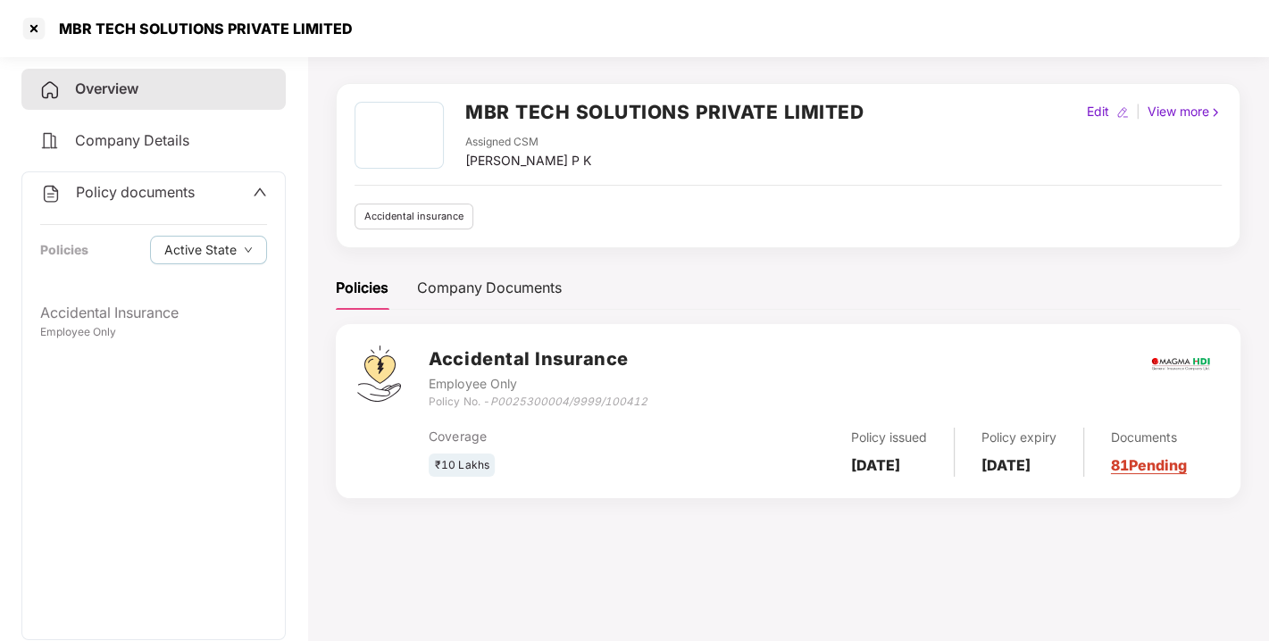
drag, startPoint x: 997, startPoint y: 446, endPoint x: 1033, endPoint y: 472, distance: 44.1
click at [1033, 472] on div "Policy expiry [DATE]" at bounding box center [1020, 452] width 130 height 49
copy b "[DATE]"
